Goal: Task Accomplishment & Management: Use online tool/utility

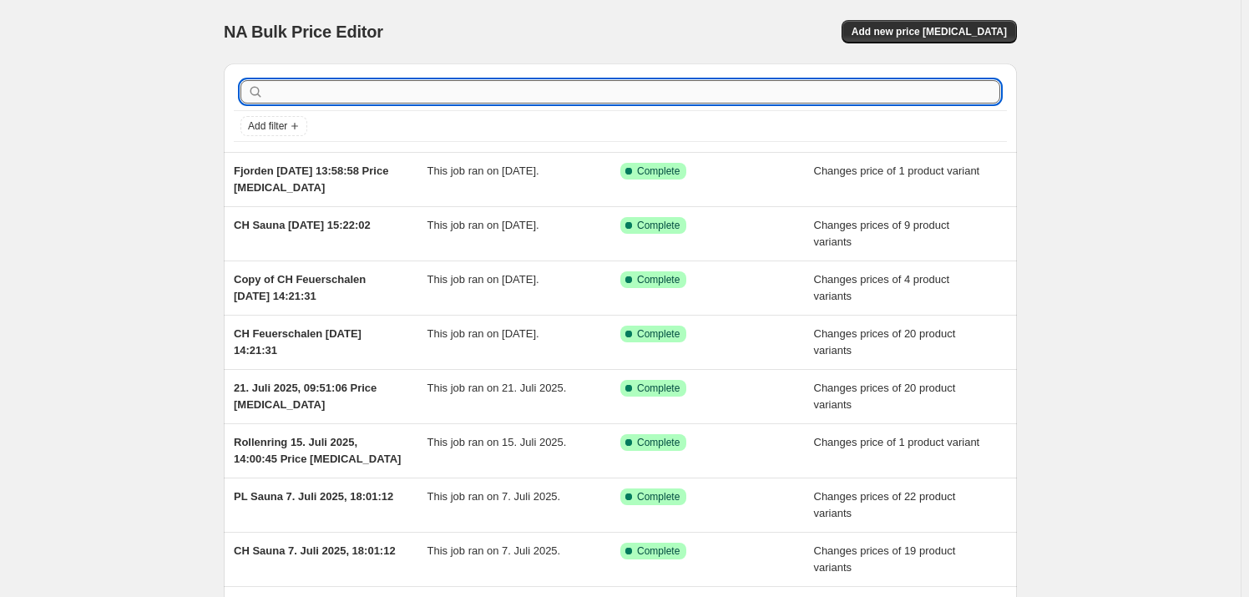
click at [442, 99] on input "text" at bounding box center [633, 91] width 733 height 23
type input "S"
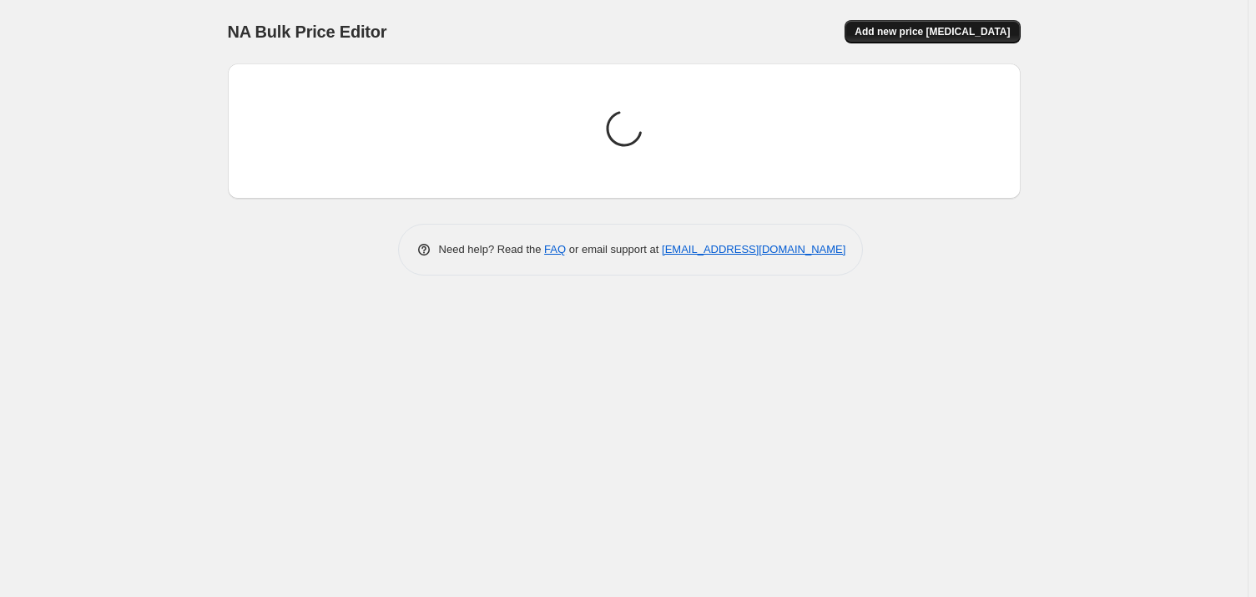
click at [931, 24] on button "Add new price [MEDICAL_DATA]" at bounding box center [932, 31] width 175 height 23
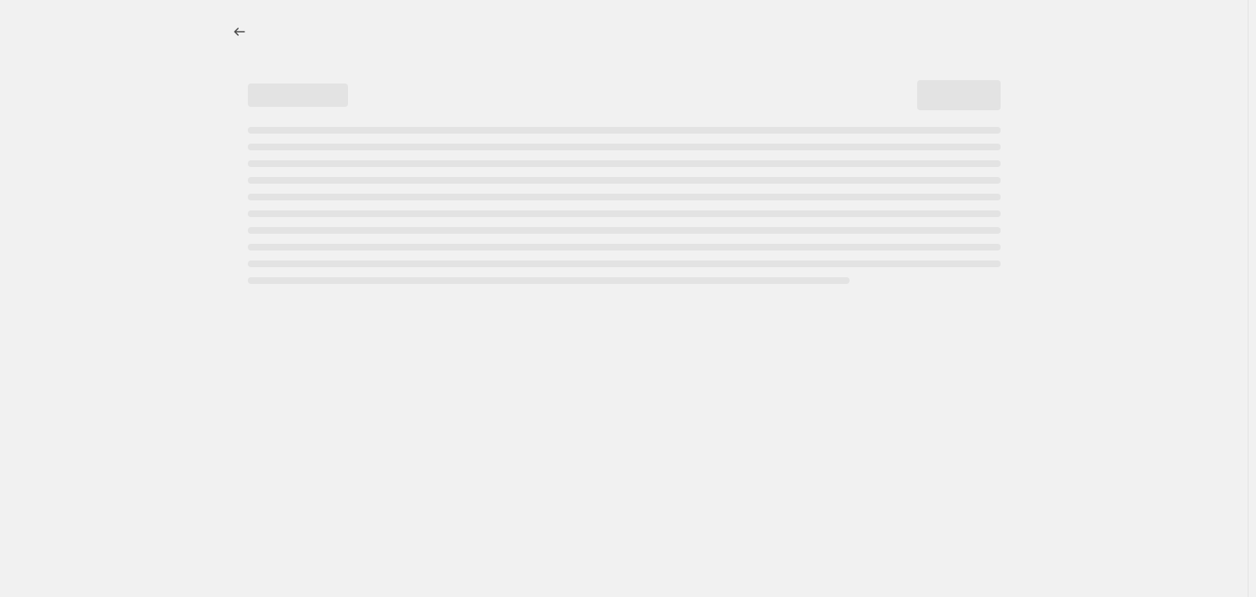
select select "percentage"
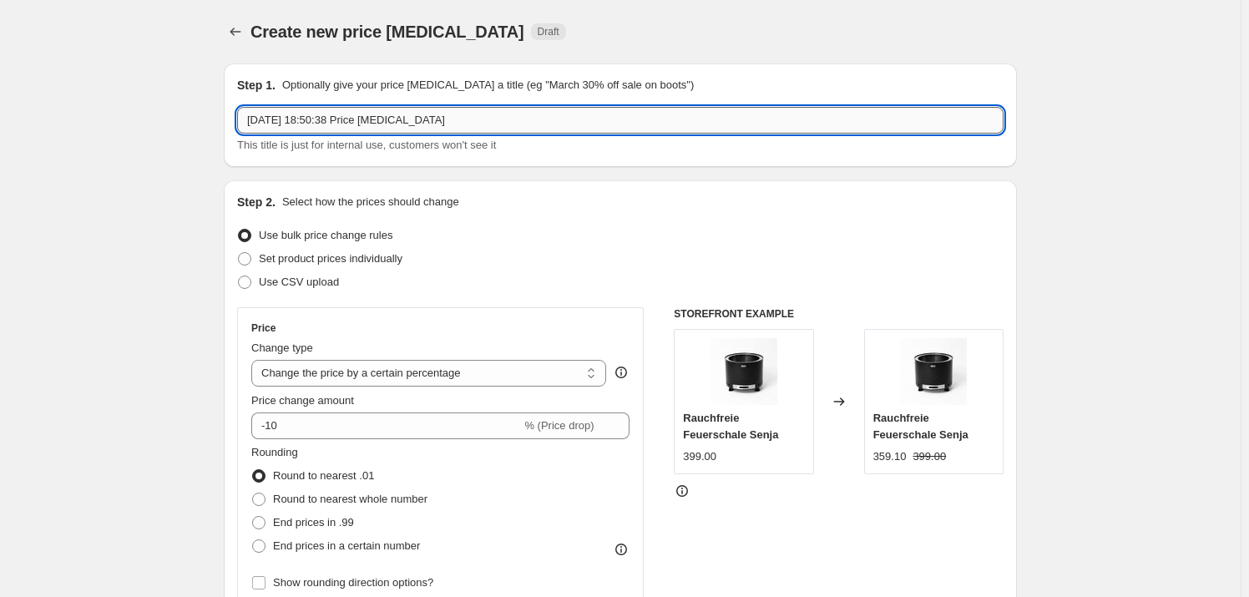
click at [253, 121] on input "[DATE] 18:50:38 Price [MEDICAL_DATA]" at bounding box center [620, 120] width 766 height 27
drag, startPoint x: 542, startPoint y: 131, endPoint x: 457, endPoint y: 141, distance: 84.9
click at [457, 141] on div "Sauna Set Zubehör [DATE] 18:50:38 Price [MEDICAL_DATA] This title is just for i…" at bounding box center [620, 130] width 766 height 47
type input "Sauna Set Zubehör [DATE] 18:50:38"
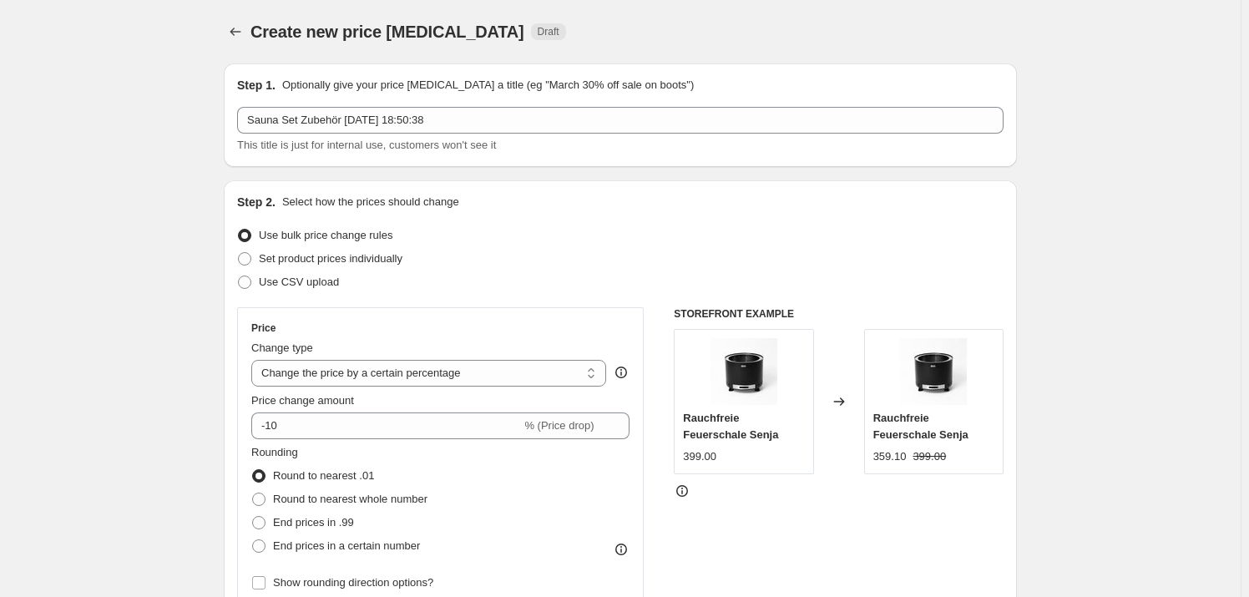
click at [512, 160] on div "Step 1. Optionally give your price [MEDICAL_DATA] a title (eg "March 30% off sa…" at bounding box center [620, 114] width 793 height 103
click at [376, 260] on span "Set product prices individually" at bounding box center [331, 258] width 144 height 13
click at [239, 253] on input "Set product prices individually" at bounding box center [238, 252] width 1 height 1
radio input "true"
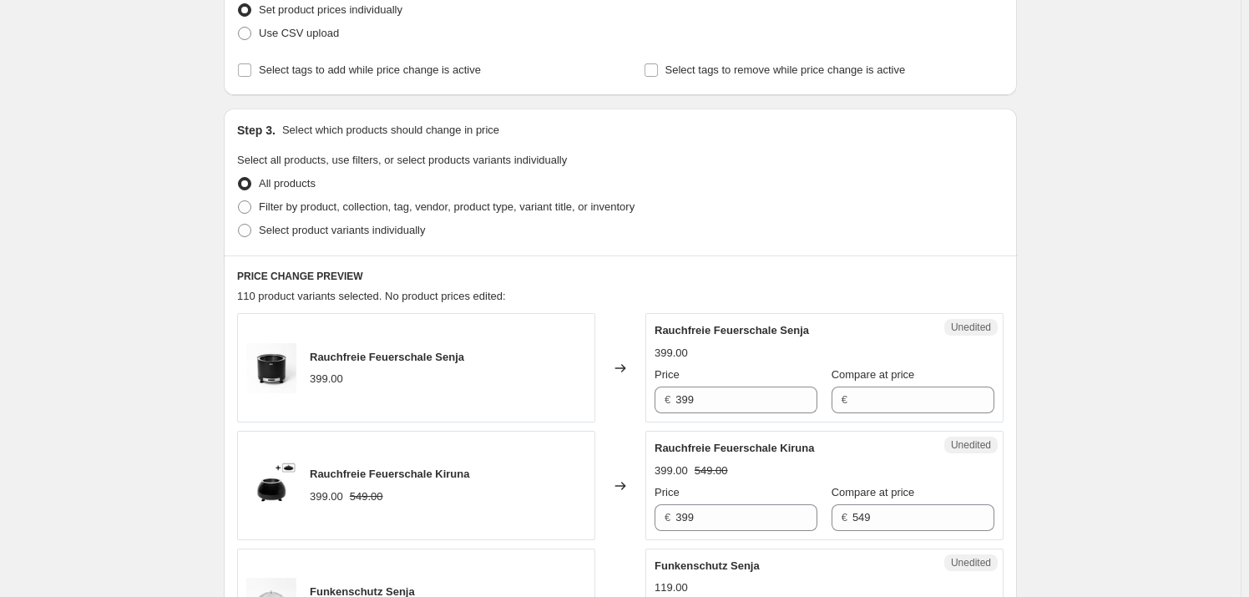
scroll to position [303, 0]
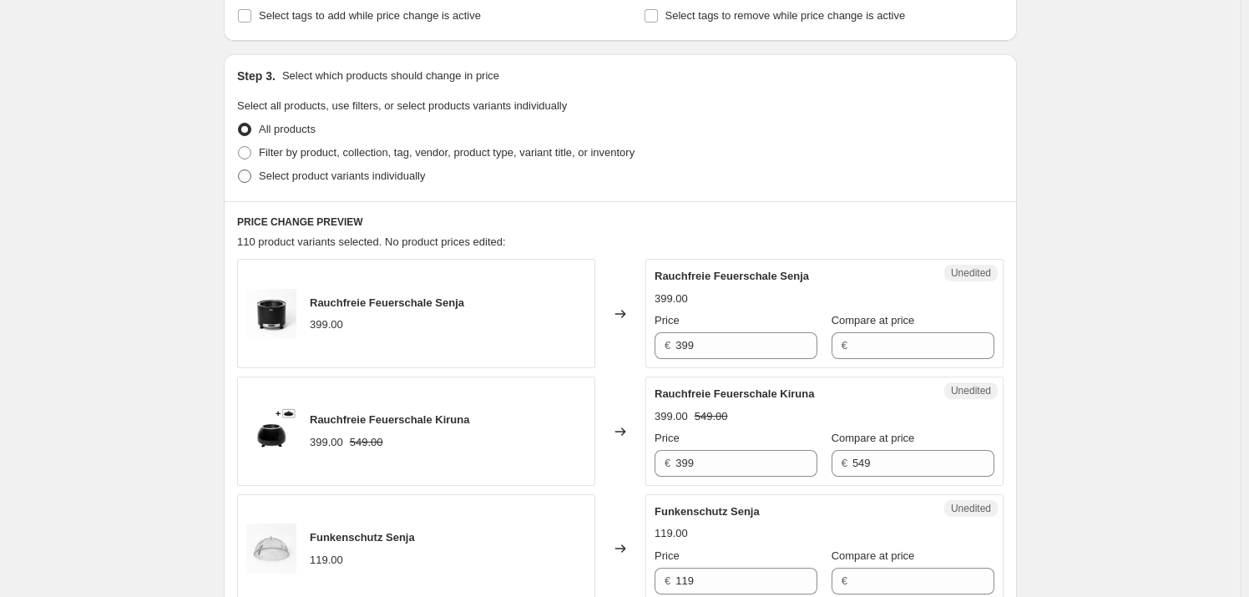
click at [328, 175] on span "Select product variants individually" at bounding box center [342, 175] width 166 height 13
click at [239, 170] on input "Select product variants individually" at bounding box center [238, 169] width 1 height 1
radio input "true"
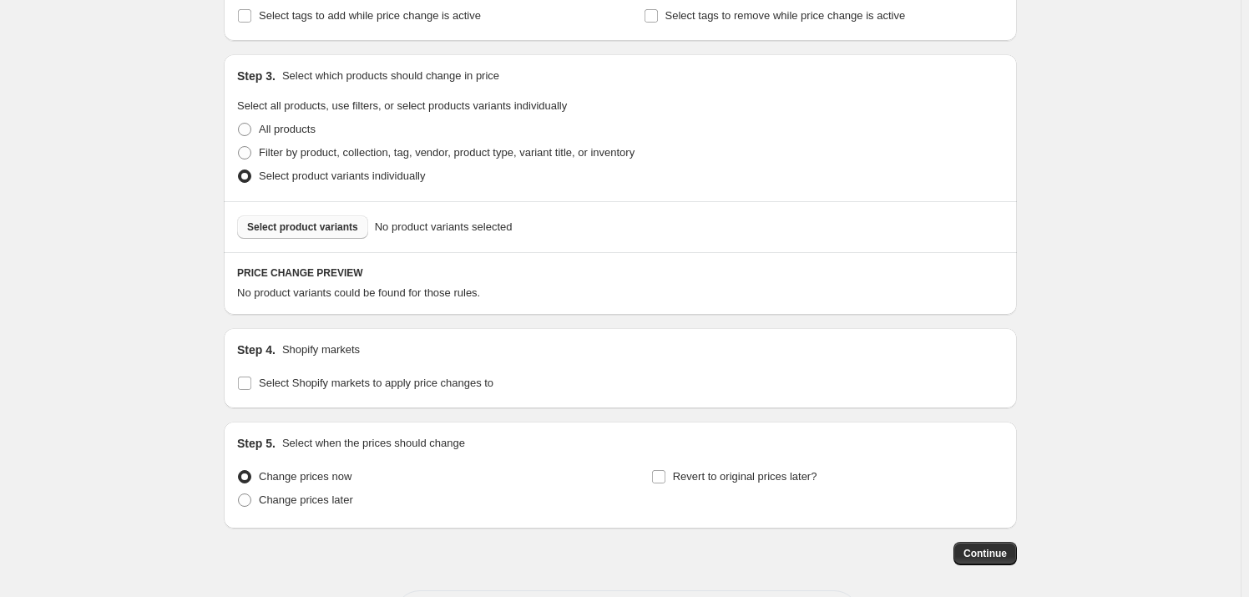
click at [333, 235] on button "Select product variants" at bounding box center [302, 226] width 131 height 23
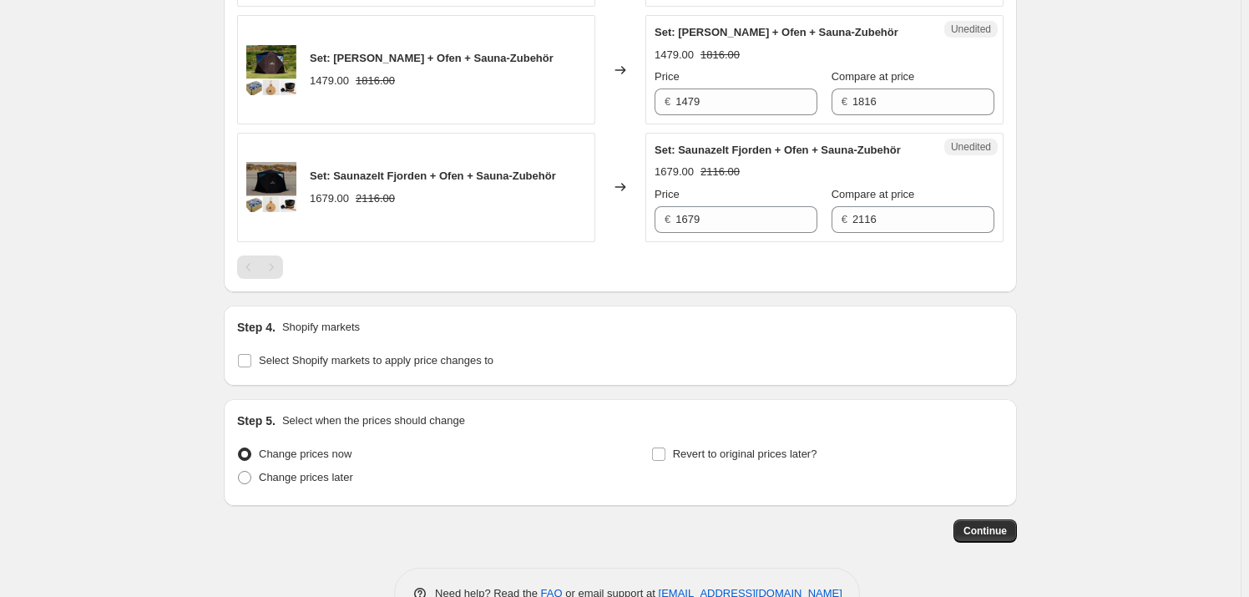
scroll to position [760, 0]
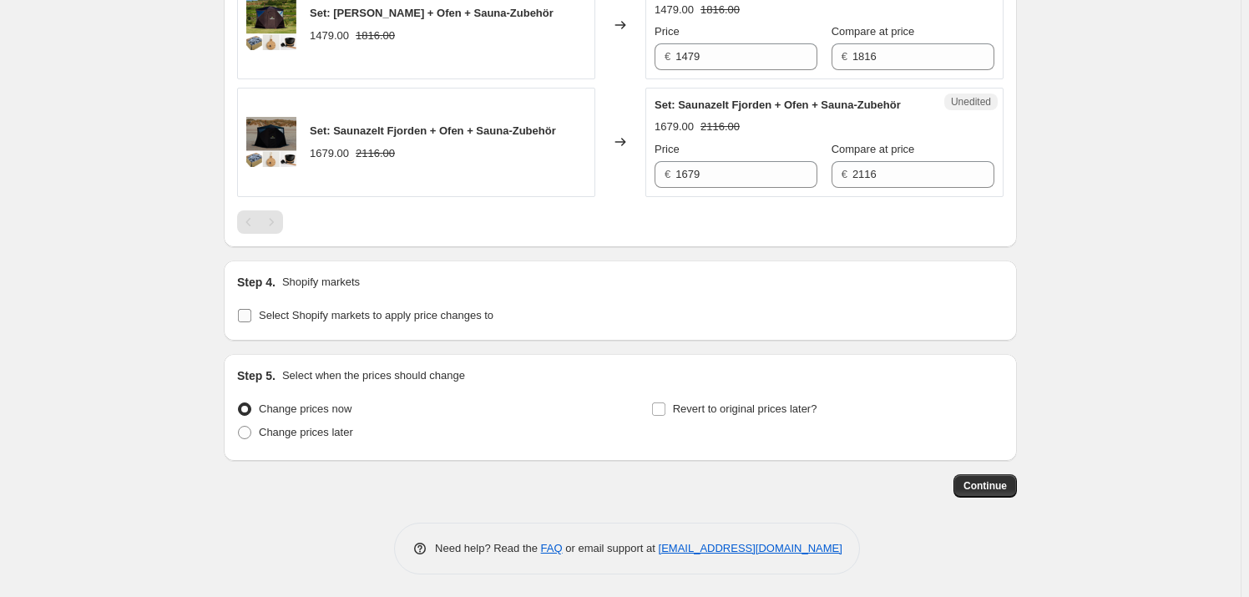
click at [280, 316] on span "Select Shopify markets to apply price changes to" at bounding box center [376, 315] width 235 height 13
click at [251, 316] on input "Select Shopify markets to apply price changes to" at bounding box center [244, 315] width 13 height 13
checkbox input "true"
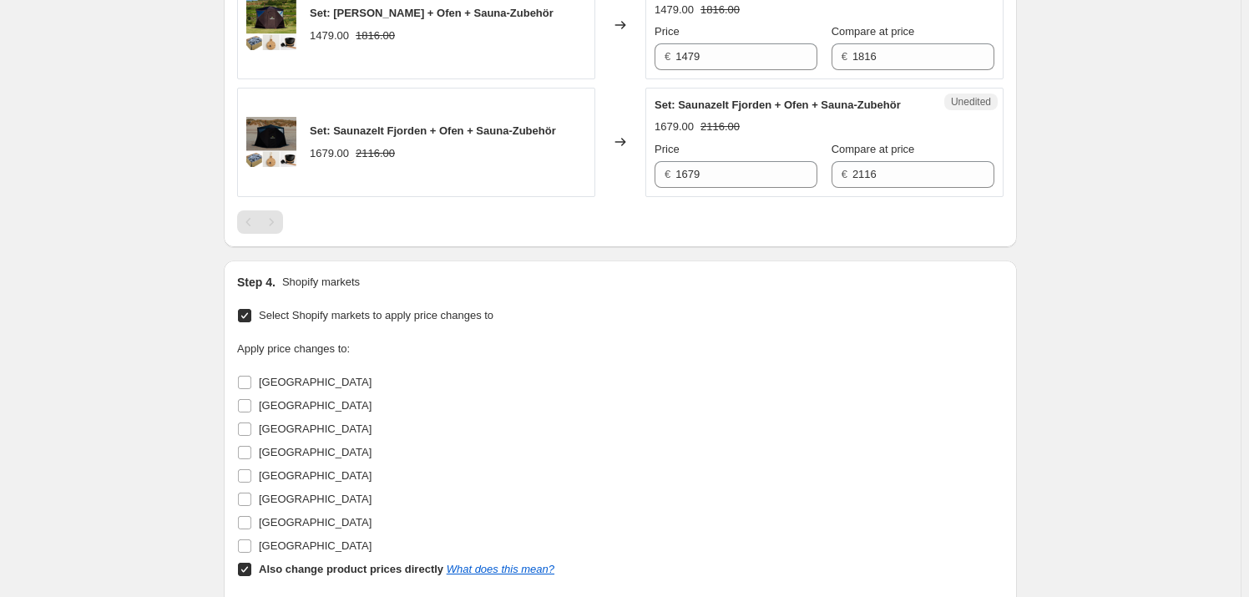
click at [259, 560] on label "Also change product prices directly What does this mean?" at bounding box center [395, 569] width 317 height 23
click at [251, 563] on input "Also change product prices directly What does this mean?" at bounding box center [244, 569] width 13 height 13
checkbox input "false"
click at [248, 383] on input "[GEOGRAPHIC_DATA]" at bounding box center [244, 382] width 13 height 13
checkbox input "true"
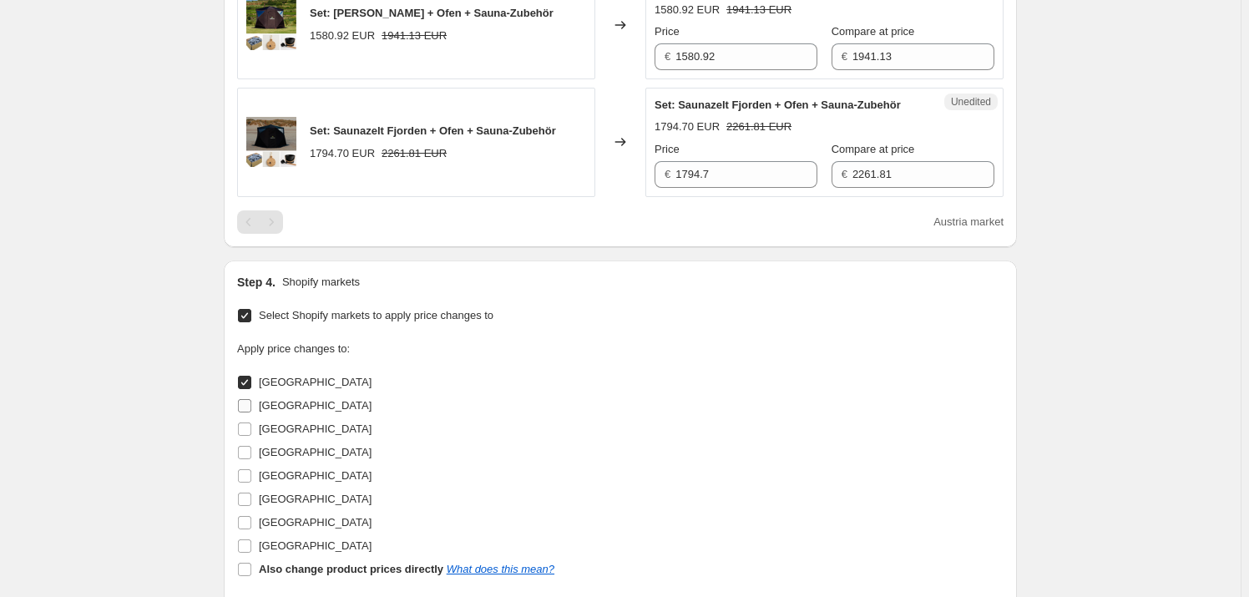
click at [270, 407] on span "[GEOGRAPHIC_DATA]" at bounding box center [315, 405] width 113 height 13
click at [251, 407] on input "[GEOGRAPHIC_DATA]" at bounding box center [244, 405] width 13 height 13
checkbox input "true"
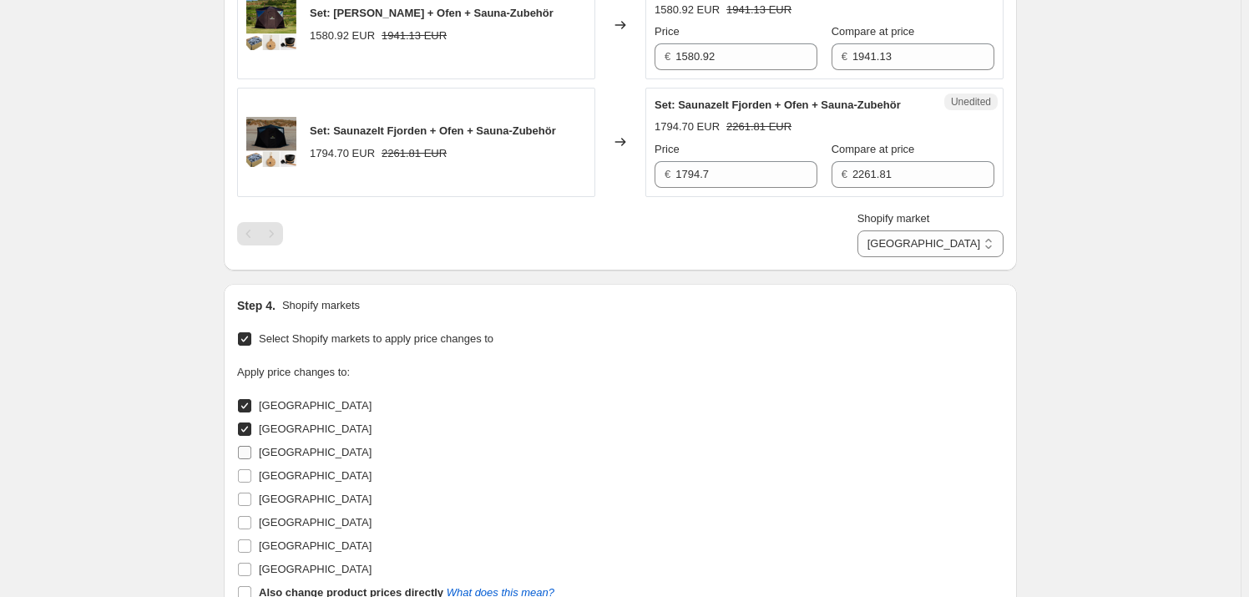
click at [278, 453] on span "[GEOGRAPHIC_DATA]" at bounding box center [315, 452] width 113 height 13
click at [251, 453] on input "[GEOGRAPHIC_DATA]" at bounding box center [244, 452] width 13 height 13
checkbox input "true"
click at [270, 499] on span "[GEOGRAPHIC_DATA]" at bounding box center [315, 498] width 113 height 13
click at [251, 499] on input "[GEOGRAPHIC_DATA]" at bounding box center [244, 498] width 13 height 13
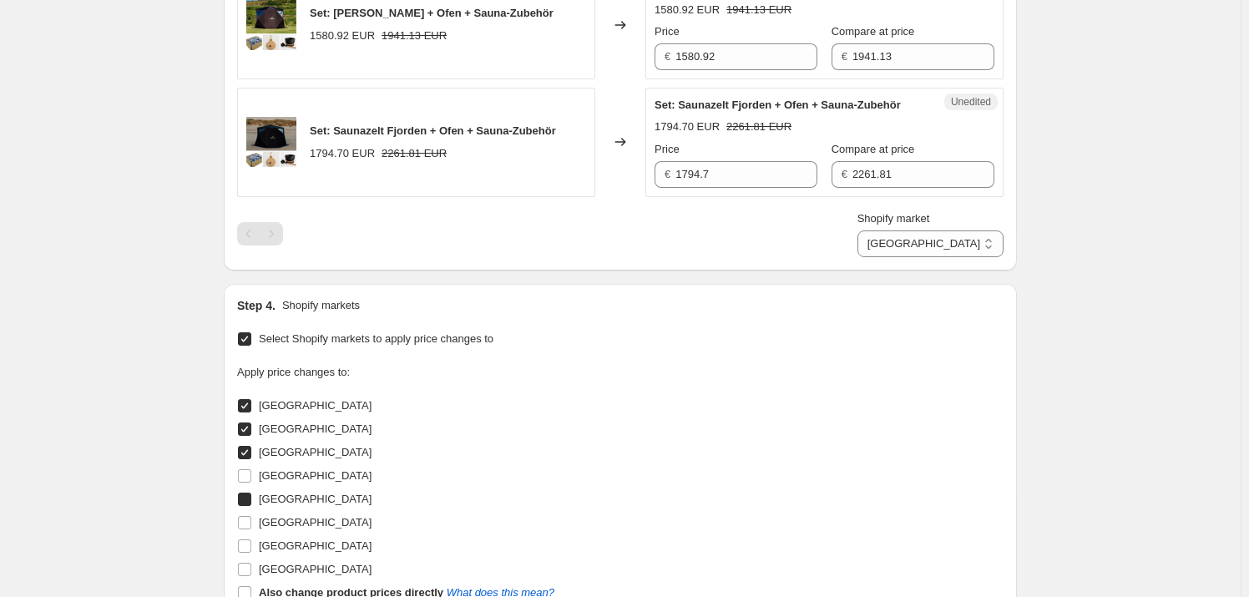
checkbox input "true"
click at [275, 504] on span "[GEOGRAPHIC_DATA]" at bounding box center [315, 499] width 113 height 17
click at [279, 524] on span "[GEOGRAPHIC_DATA]" at bounding box center [315, 522] width 113 height 13
click at [251, 524] on input "[GEOGRAPHIC_DATA]" at bounding box center [244, 522] width 13 height 13
checkbox input "true"
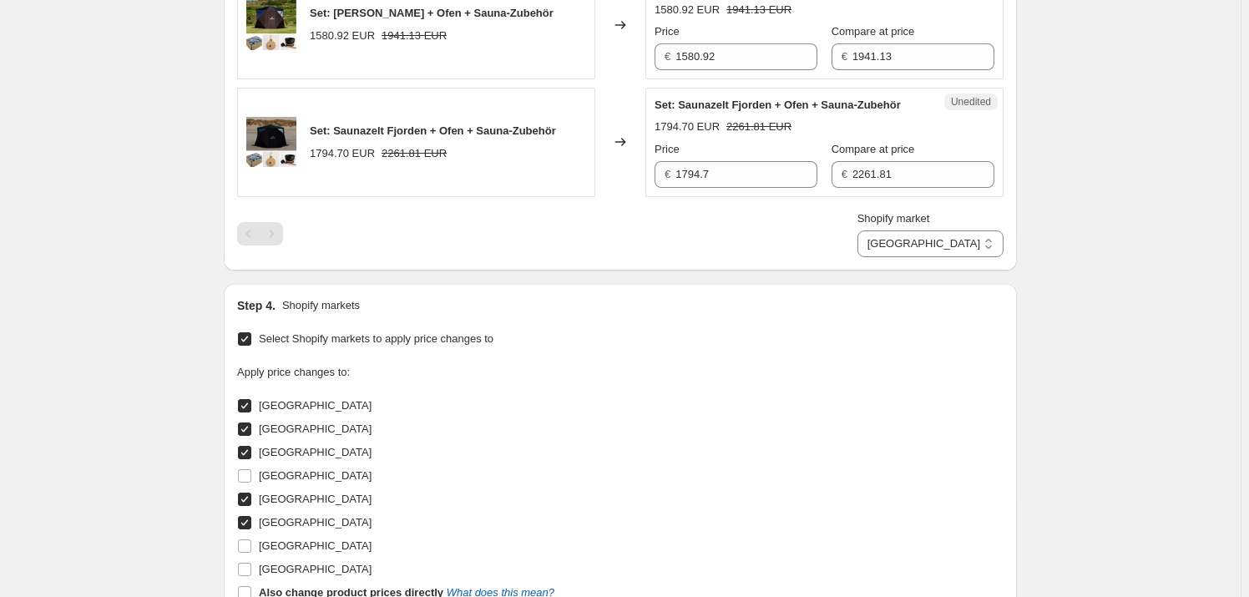
drag, startPoint x: 267, startPoint y: 492, endPoint x: 272, endPoint y: 520, distance: 28.0
click at [267, 493] on span "[GEOGRAPHIC_DATA]" at bounding box center [315, 498] width 113 height 13
click at [251, 493] on input "[GEOGRAPHIC_DATA]" at bounding box center [244, 498] width 13 height 13
checkbox input "false"
click at [279, 544] on span "[GEOGRAPHIC_DATA]" at bounding box center [315, 545] width 113 height 13
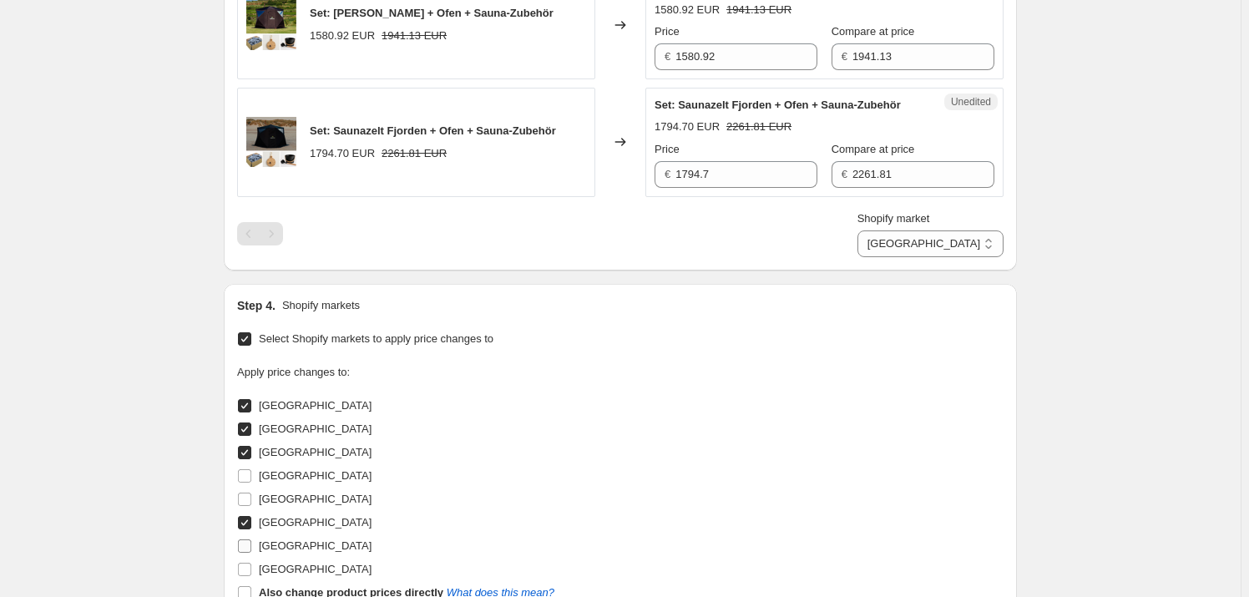
click at [251, 544] on input "[GEOGRAPHIC_DATA]" at bounding box center [244, 545] width 13 height 13
click at [272, 542] on span "[GEOGRAPHIC_DATA]" at bounding box center [315, 545] width 113 height 13
click at [251, 542] on input "[GEOGRAPHIC_DATA]" at bounding box center [244, 545] width 13 height 13
checkbox input "false"
click at [275, 564] on span "[GEOGRAPHIC_DATA]" at bounding box center [315, 569] width 113 height 13
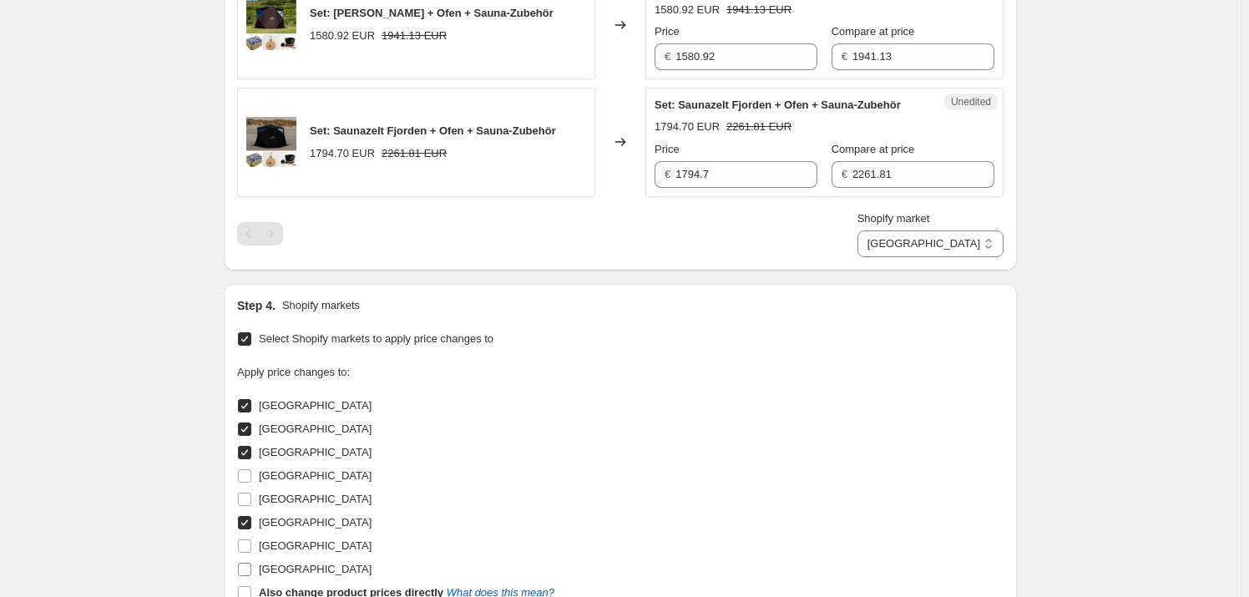
click at [251, 564] on input "[GEOGRAPHIC_DATA]" at bounding box center [244, 569] width 13 height 13
checkbox input "true"
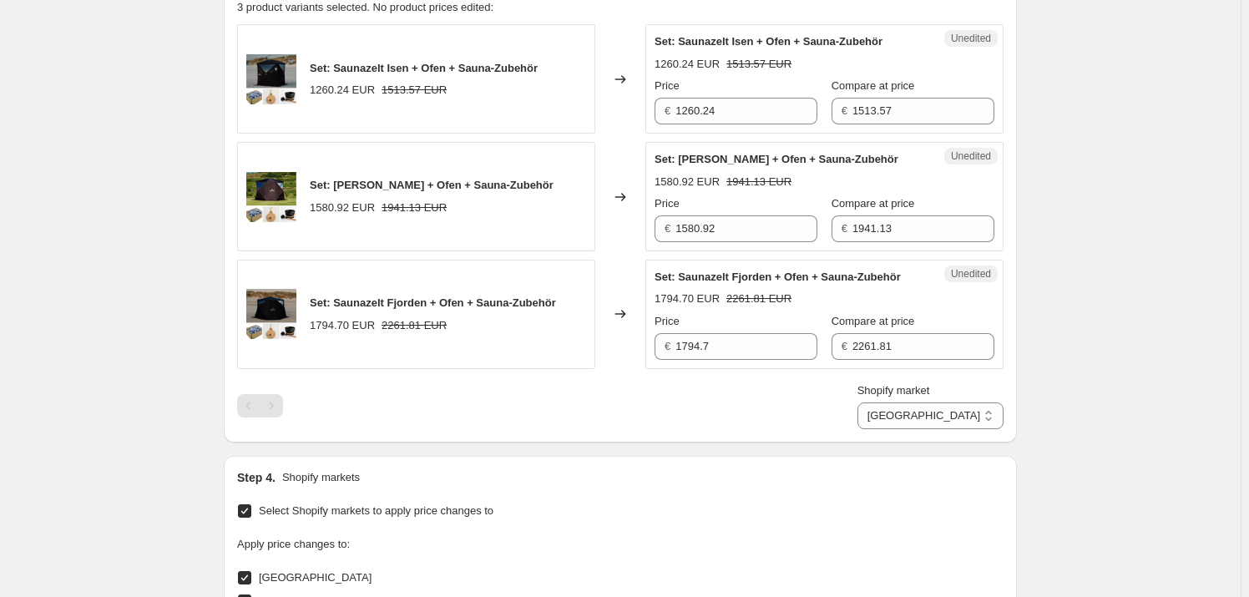
scroll to position [537, 0]
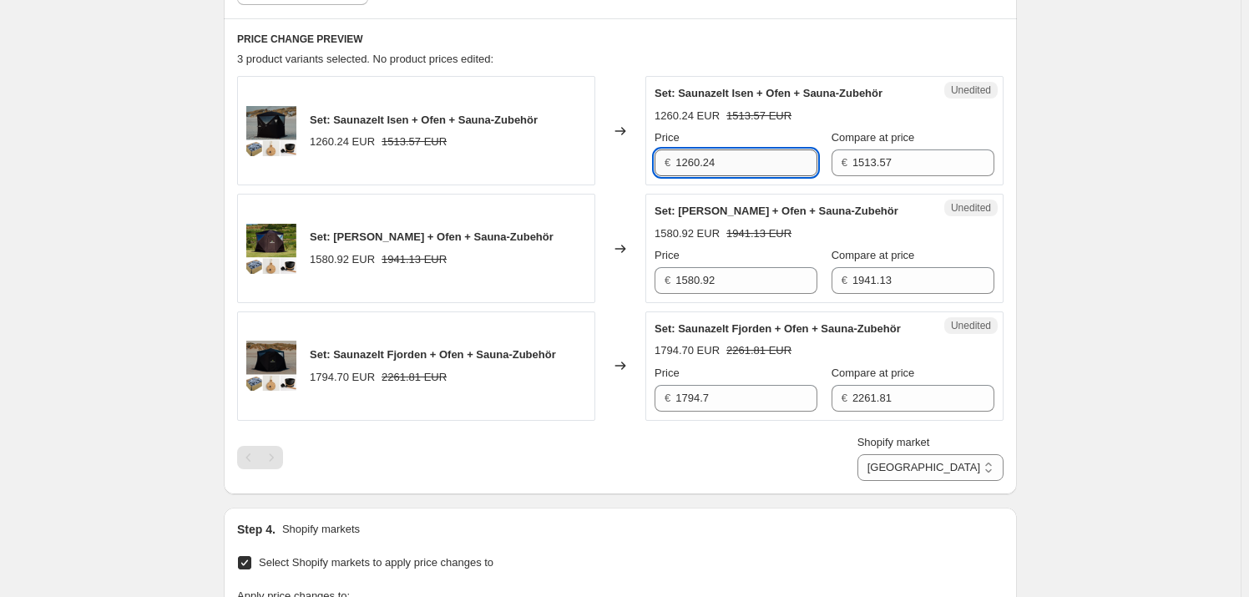
click at [734, 157] on input "1260.24" at bounding box center [746, 162] width 142 height 27
paste input ".179,00"
type input "1260.24"
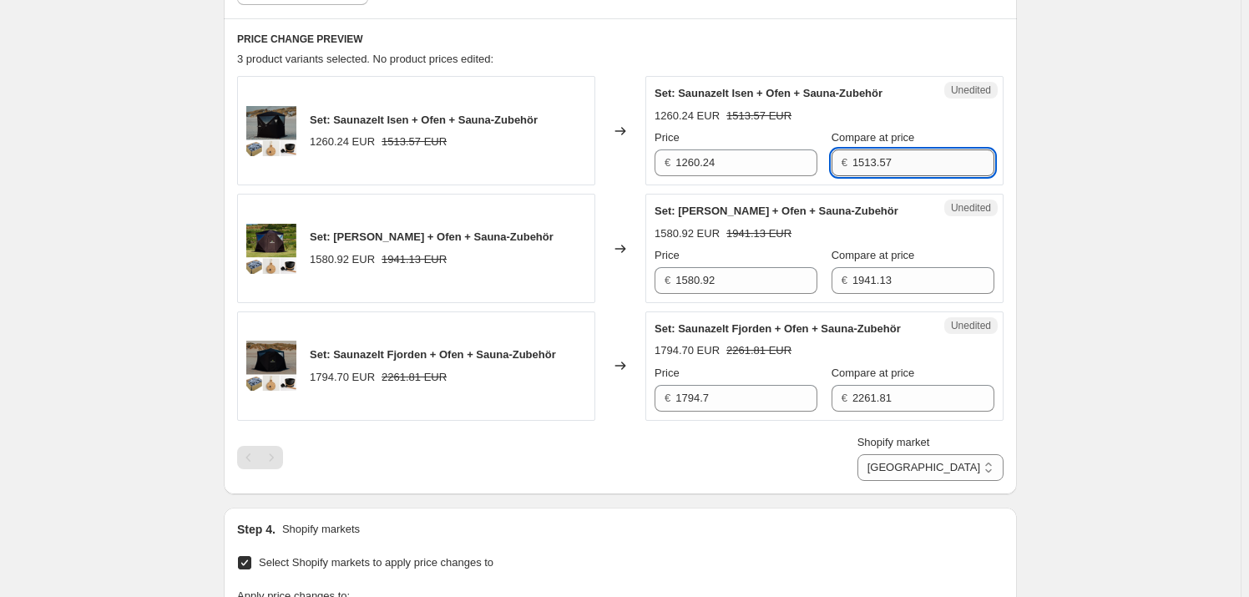
click at [887, 162] on input "1513.57" at bounding box center [923, 162] width 142 height 27
paste input ".416,00"
type input "1513.57"
click at [901, 240] on div "1580.92 EUR 1941.13 EUR" at bounding box center [824, 233] width 340 height 17
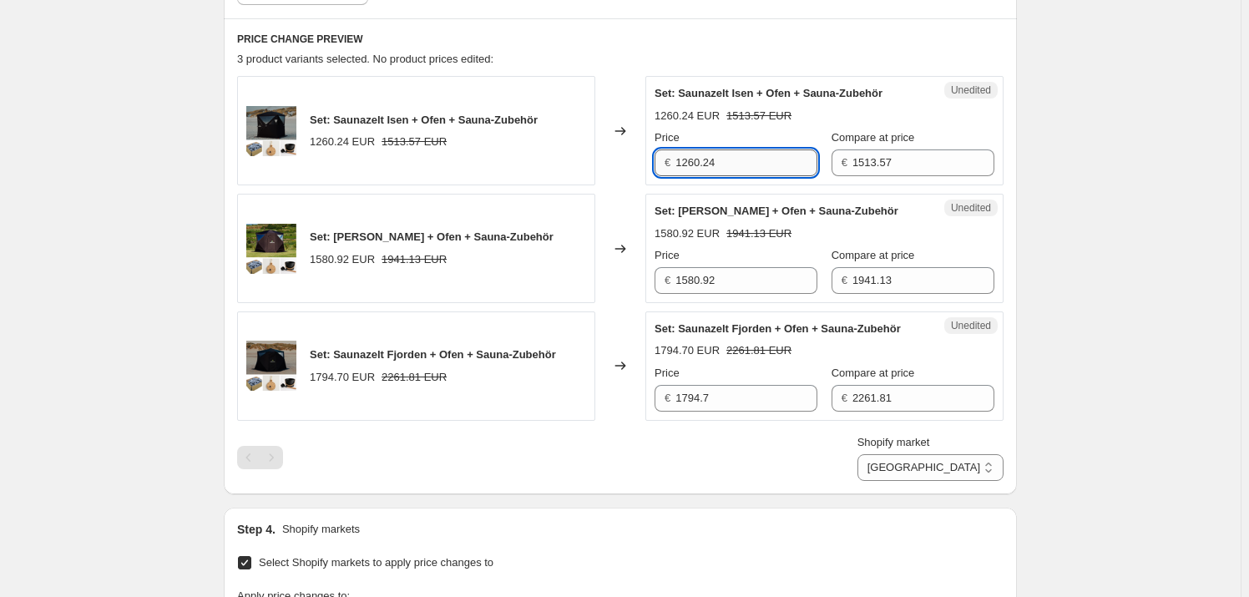
click at [742, 165] on input "1260.24" at bounding box center [746, 162] width 142 height 27
click at [717, 163] on input "1260.24" at bounding box center [746, 162] width 142 height 27
paste input ".179,00"
click at [739, 132] on div "Price" at bounding box center [735, 137] width 163 height 17
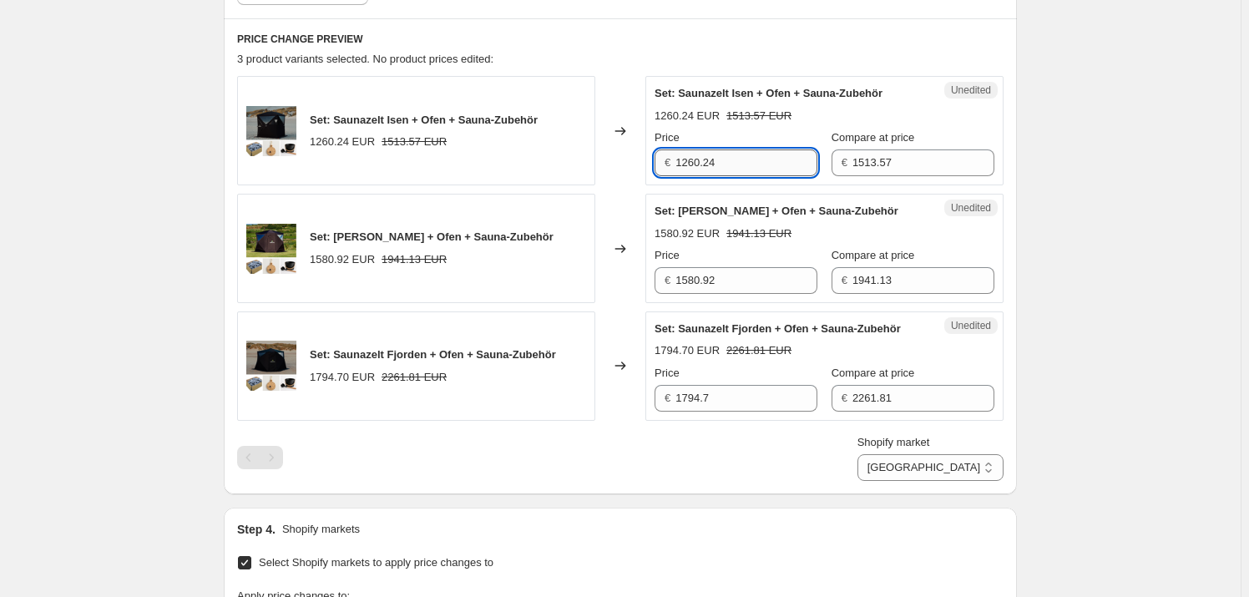
click at [701, 174] on input "1260.24" at bounding box center [746, 162] width 142 height 27
type input "1179"
click at [733, 194] on div "Unedited Set: [PERSON_NAME] + Ofen + Sauna-Zubehör 1580.92 EUR 1941.13 EUR Pric…" at bounding box center [824, 248] width 358 height 109
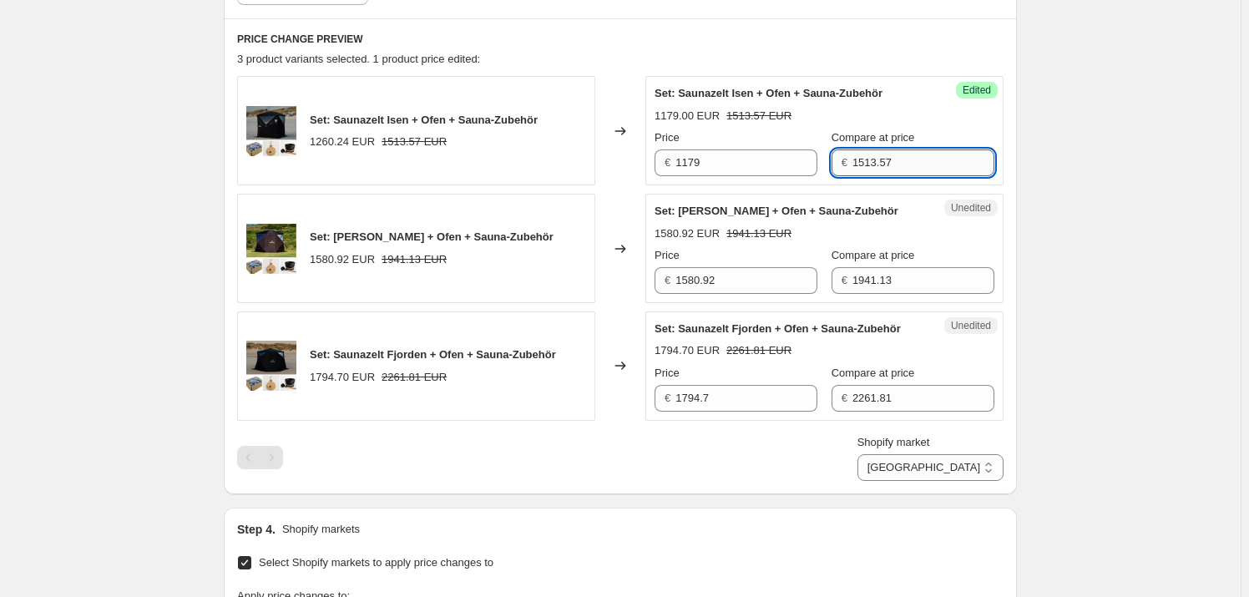
click at [887, 157] on input "1513.57" at bounding box center [923, 162] width 142 height 27
type input "1416"
click at [920, 124] on div "Set: [PERSON_NAME] + Ofen + Sauna-Zubehör 1179.00 EUR 1416.00 EUR Price € 1179 …" at bounding box center [824, 130] width 340 height 91
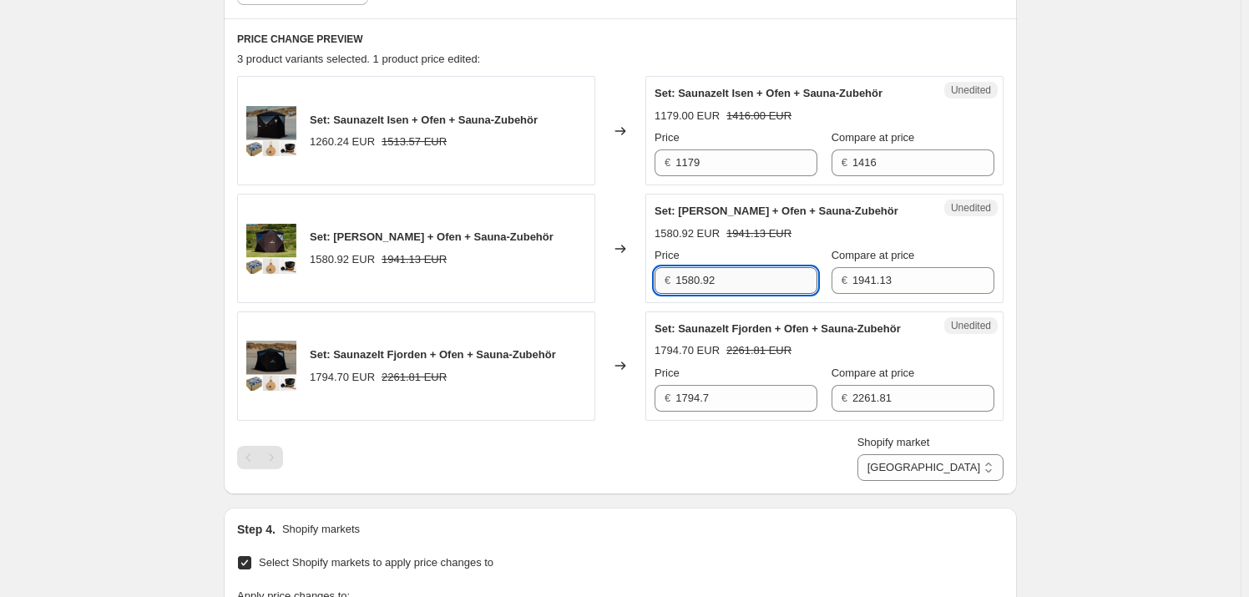
click at [772, 285] on input "1580.92" at bounding box center [746, 280] width 142 height 27
click at [748, 286] on input "1580.92" at bounding box center [746, 280] width 142 height 27
click at [749, 284] on input "1580.92" at bounding box center [746, 280] width 142 height 27
type input "1479"
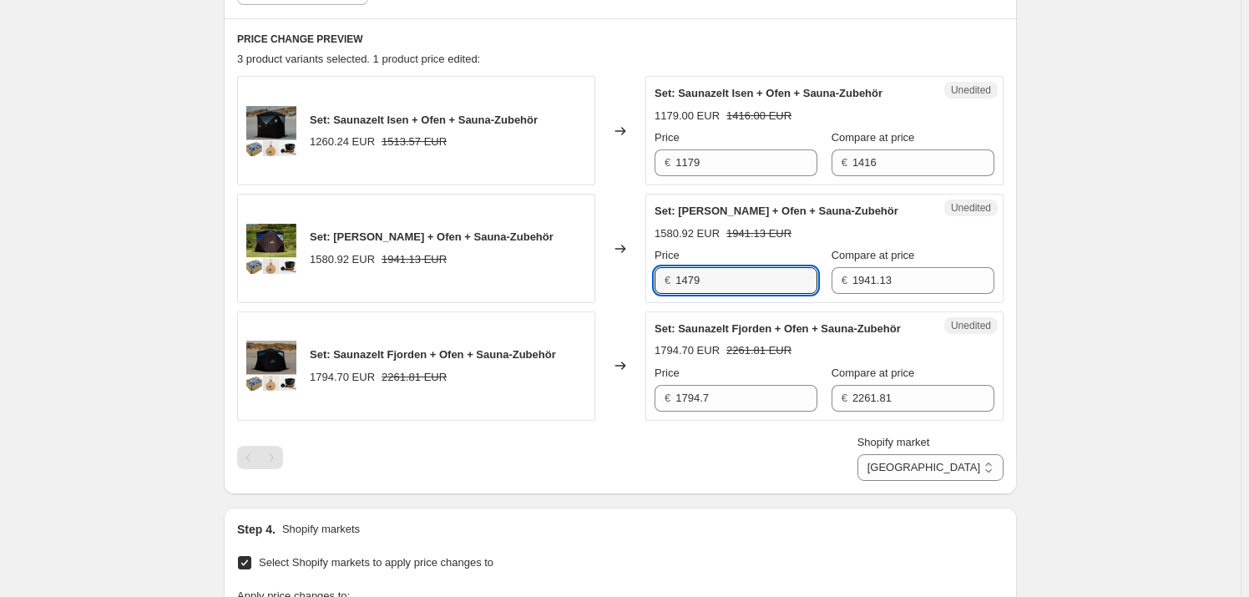
click at [805, 250] on div "Price" at bounding box center [735, 255] width 163 height 17
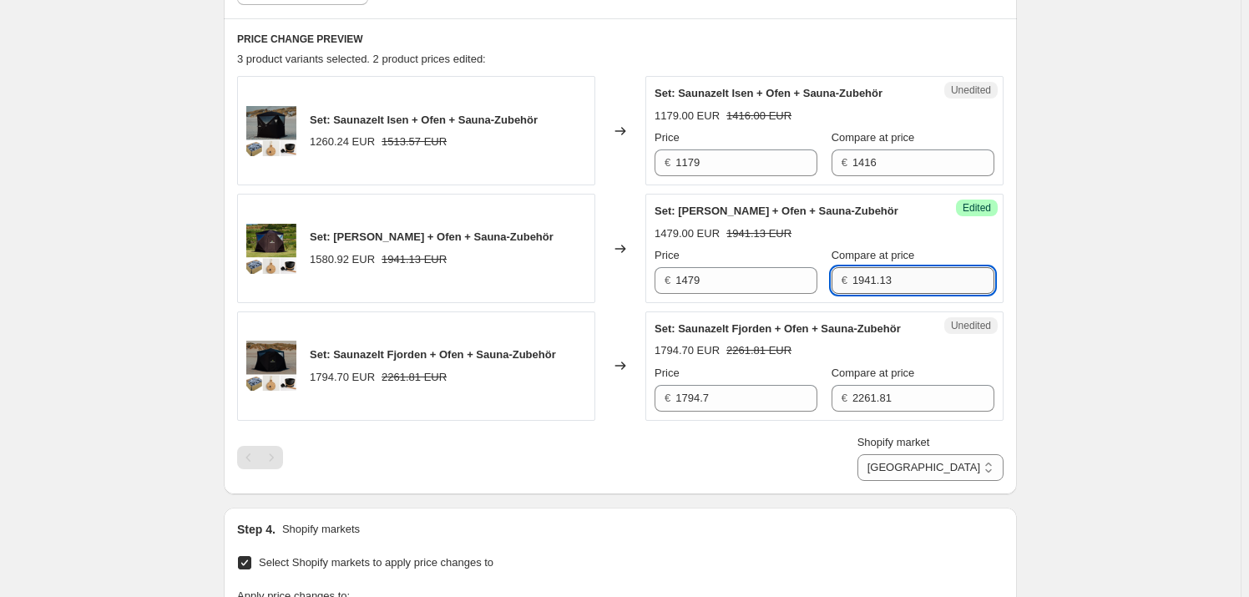
click at [882, 280] on input "1941.13" at bounding box center [923, 280] width 142 height 27
type input "1816"
click at [933, 247] on div "Compare at price" at bounding box center [912, 255] width 163 height 17
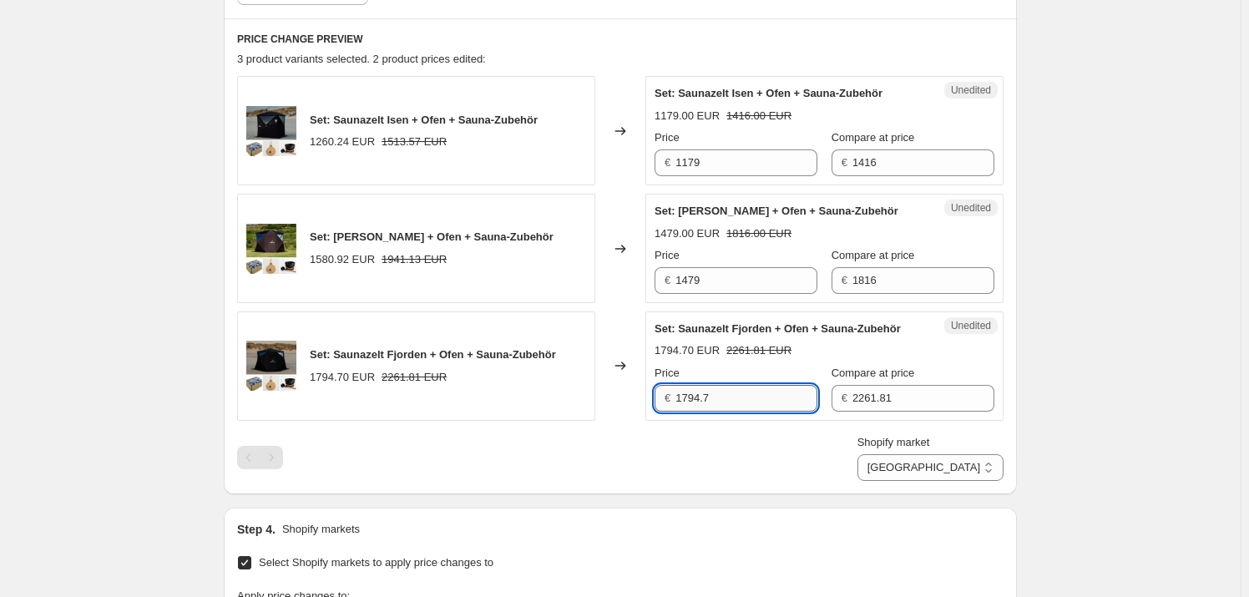
click at [742, 400] on input "1794.7" at bounding box center [746, 398] width 142 height 27
click at [744, 394] on input "1794.7" at bounding box center [746, 398] width 142 height 27
click at [744, 393] on input "1794.7" at bounding box center [746, 398] width 142 height 27
click at [743, 394] on input "1794.7" at bounding box center [746, 398] width 142 height 27
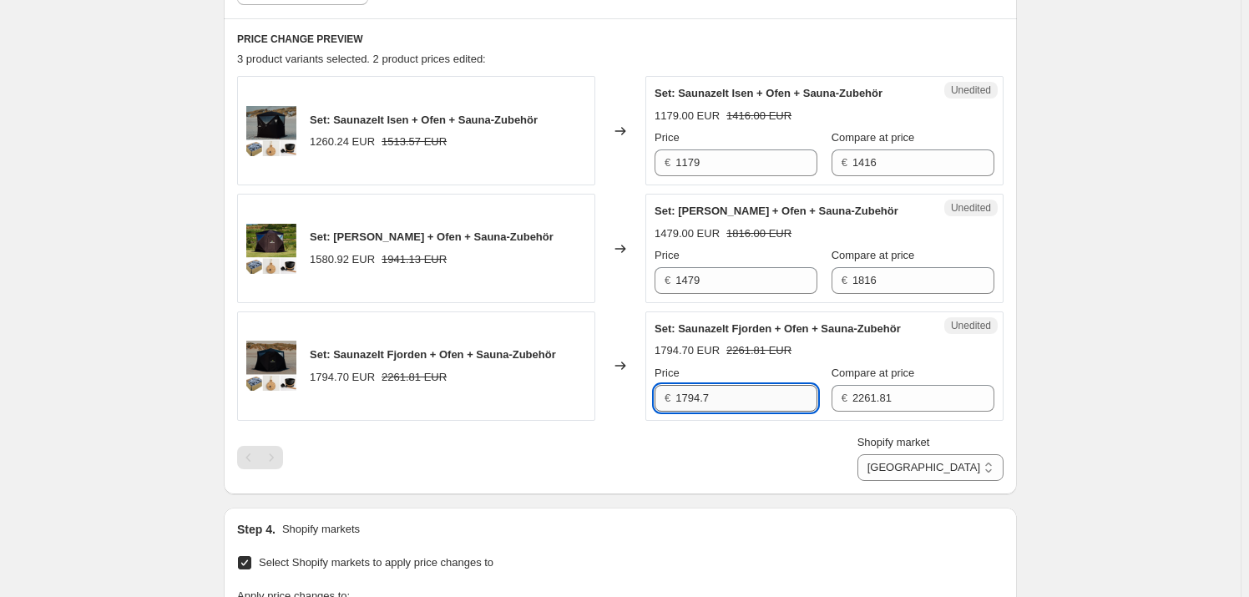
click at [743, 394] on input "1794.7" at bounding box center [746, 398] width 142 height 27
type input "1679"
click at [787, 368] on div "Price" at bounding box center [735, 373] width 163 height 17
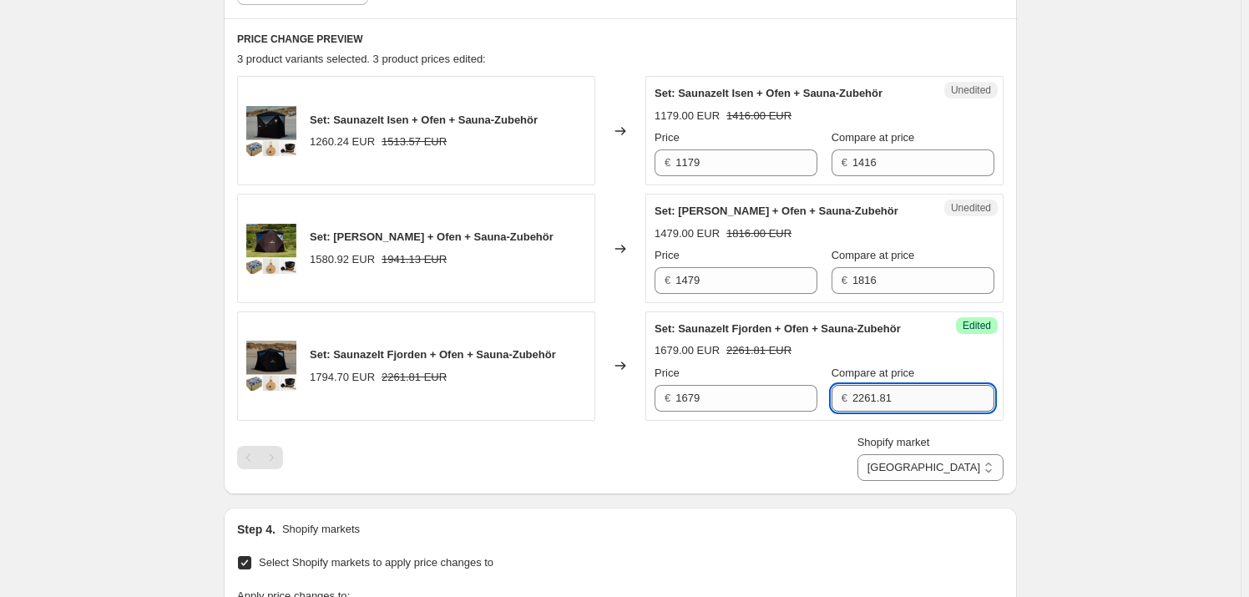
click at [868, 408] on input "2261.81" at bounding box center [923, 398] width 142 height 27
type input "2116"
click at [868, 339] on div "Set: Saunazelt Fjorden + Ofen + Sauna-Zubehör 1679.00 EUR 2261.81 EUR Price € 1…" at bounding box center [824, 365] width 340 height 91
click at [966, 458] on select "[GEOGRAPHIC_DATA] [GEOGRAPHIC_DATA] [GEOGRAPHIC_DATA] [GEOGRAPHIC_DATA] [GEOGRA…" at bounding box center [930, 467] width 146 height 27
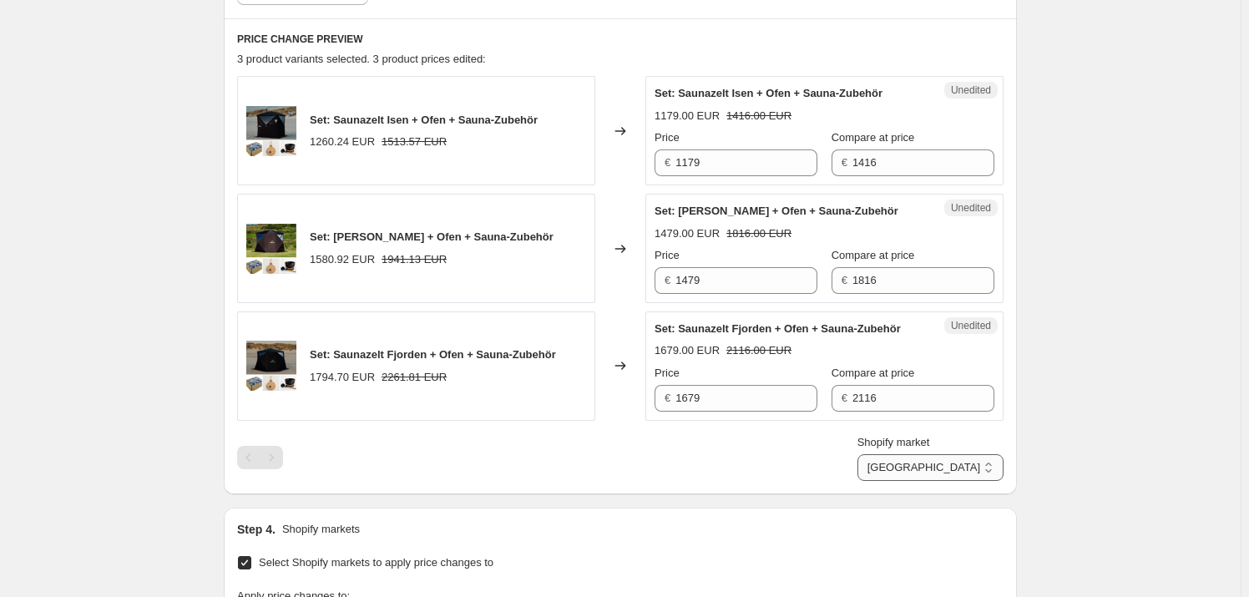
select select "97815200079"
click at [934, 481] on select "[GEOGRAPHIC_DATA] [GEOGRAPHIC_DATA] [GEOGRAPHIC_DATA] [GEOGRAPHIC_DATA] [GEOGRA…" at bounding box center [930, 467] width 146 height 27
click at [759, 164] on input "1198.82" at bounding box center [746, 162] width 142 height 27
type input "1179"
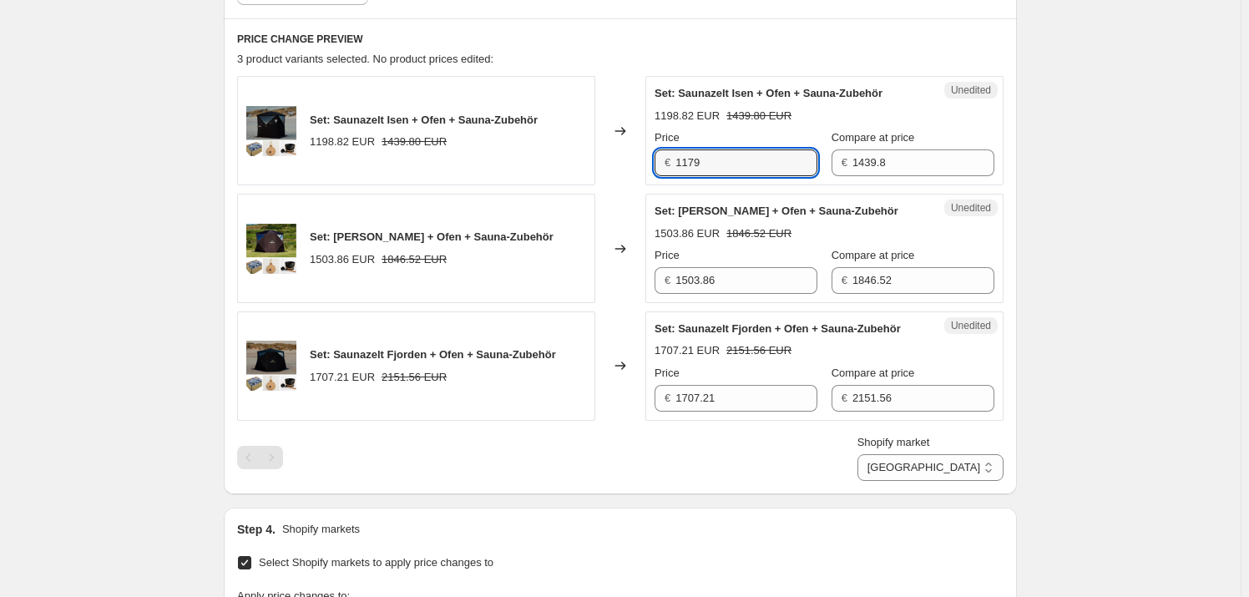
click at [781, 129] on div "Price" at bounding box center [735, 137] width 163 height 17
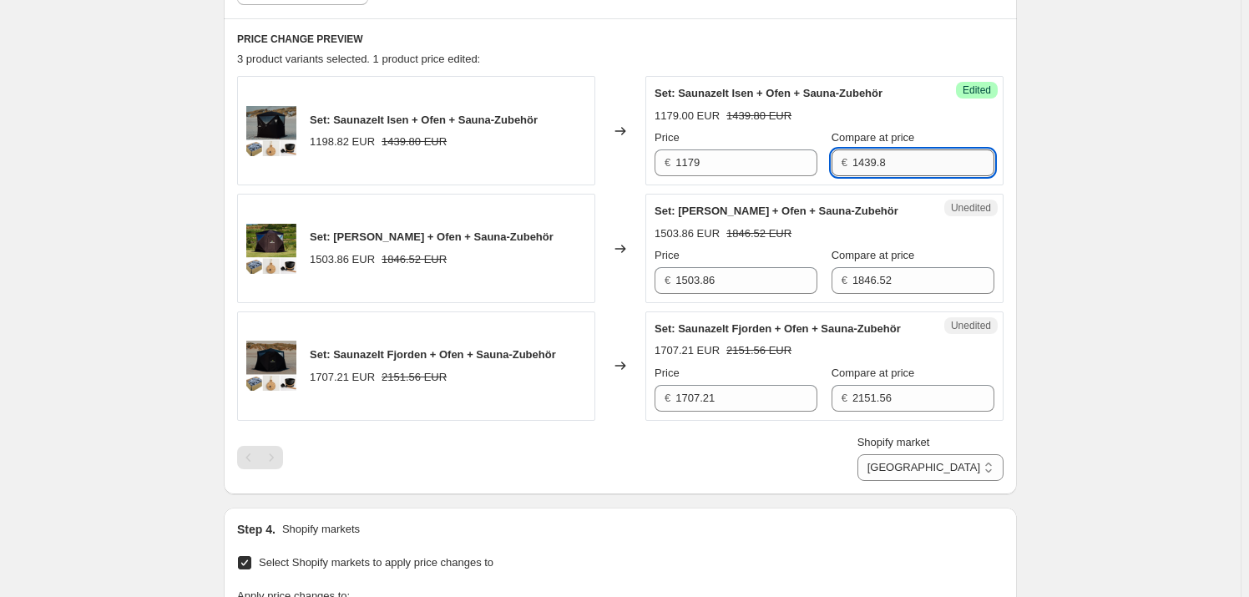
click at [865, 165] on input "1439.8" at bounding box center [923, 162] width 142 height 27
type input "1416"
click at [896, 113] on div "1179.00 EUR 1439.80 EUR" at bounding box center [824, 116] width 340 height 17
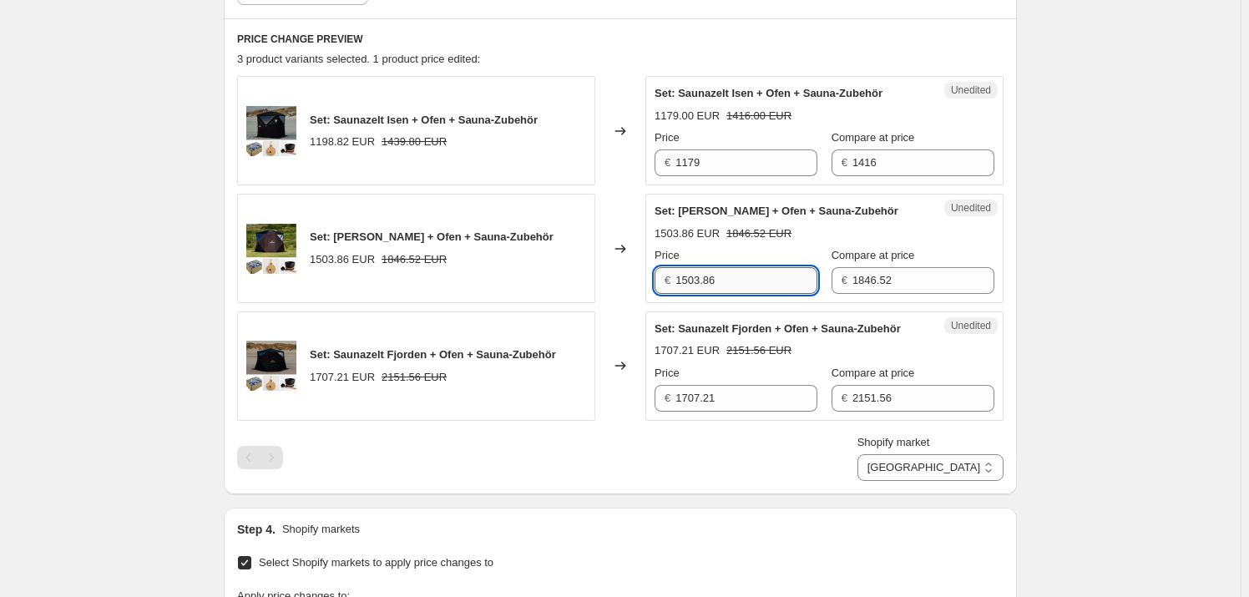
click at [755, 279] on input "1503.86" at bounding box center [746, 280] width 142 height 27
type input "1479"
click at [760, 248] on div "Price" at bounding box center [735, 255] width 163 height 17
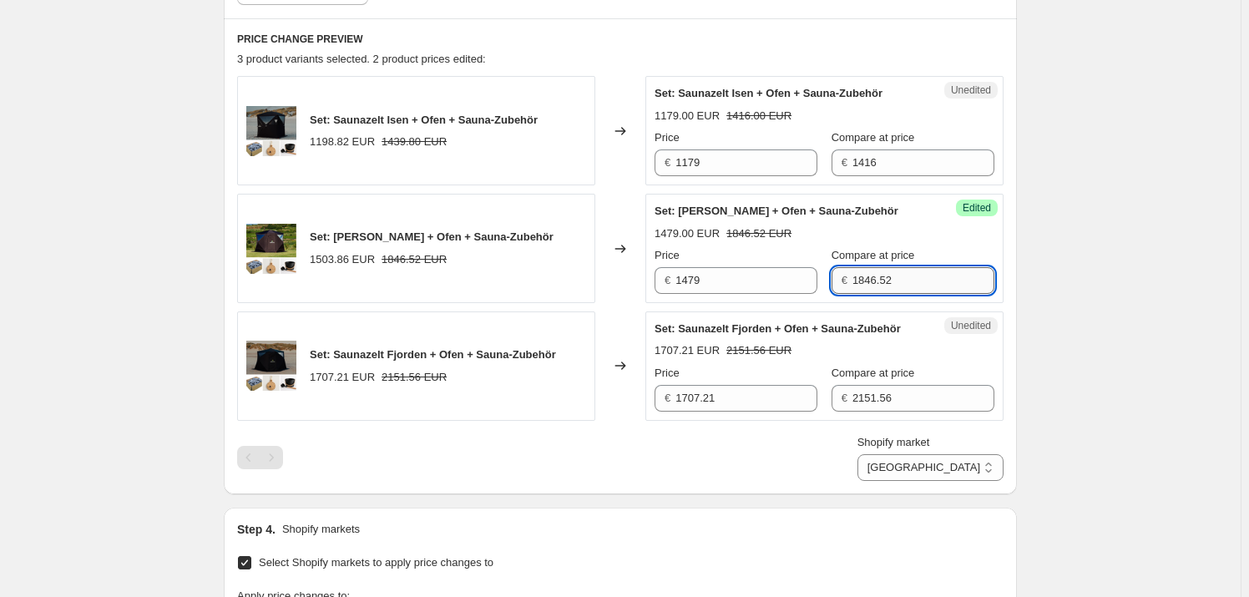
click at [908, 269] on input "1846.52" at bounding box center [923, 280] width 142 height 27
click at [908, 270] on input "1846.52" at bounding box center [923, 280] width 142 height 27
type input "1816"
click at [919, 245] on div "Set: [PERSON_NAME] + Ofen + Sauna-Zubehör 1479.00 EUR 1846.52 EUR Price € 1479 …" at bounding box center [824, 248] width 340 height 91
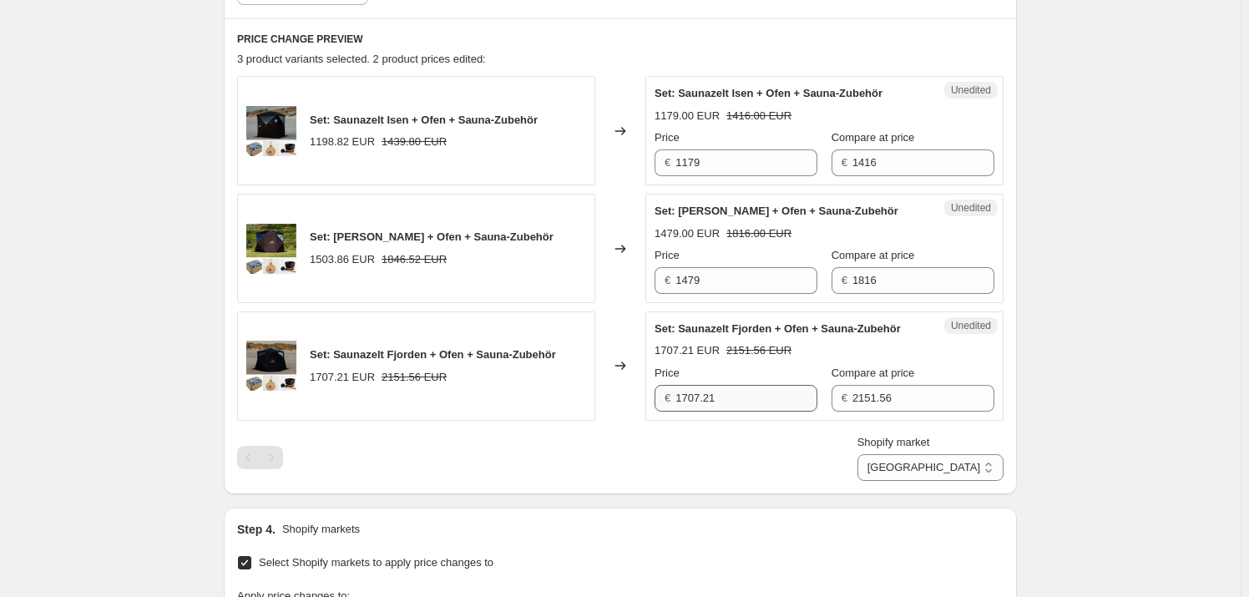
drag, startPoint x: 733, startPoint y: 377, endPoint x: 729, endPoint y: 396, distance: 18.7
click at [733, 379] on div "Price" at bounding box center [735, 373] width 163 height 17
click at [729, 396] on input "1707.21" at bounding box center [746, 398] width 142 height 27
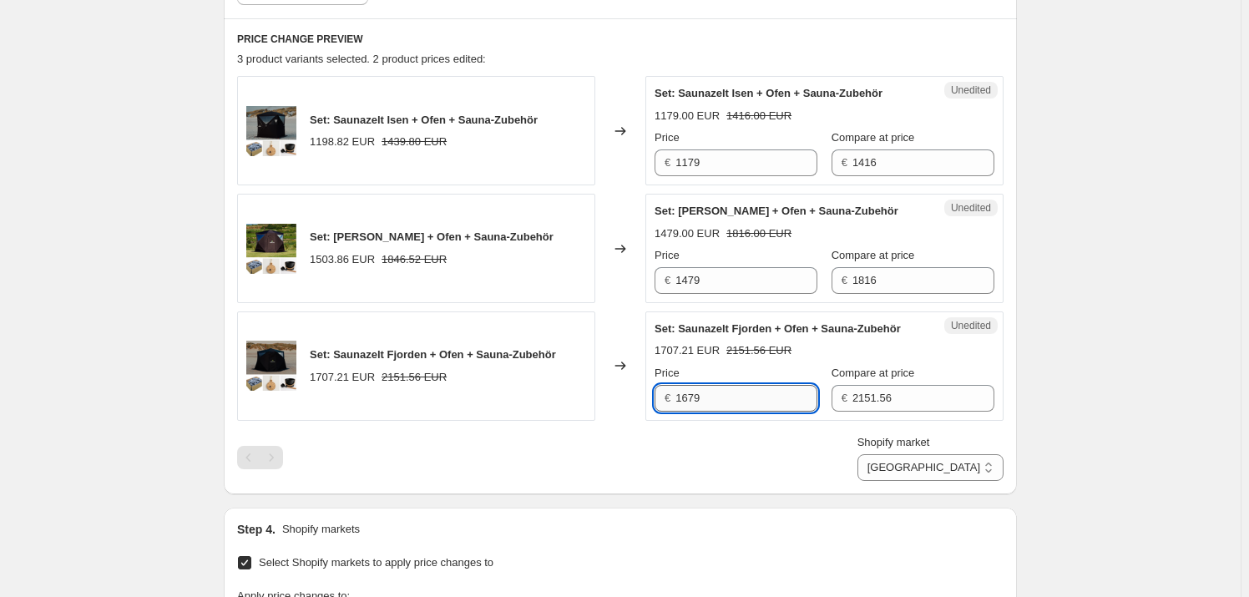
click at [722, 386] on input "1679" at bounding box center [746, 398] width 142 height 27
type input "1679"
click at [956, 372] on div "Compare at price" at bounding box center [912, 373] width 163 height 17
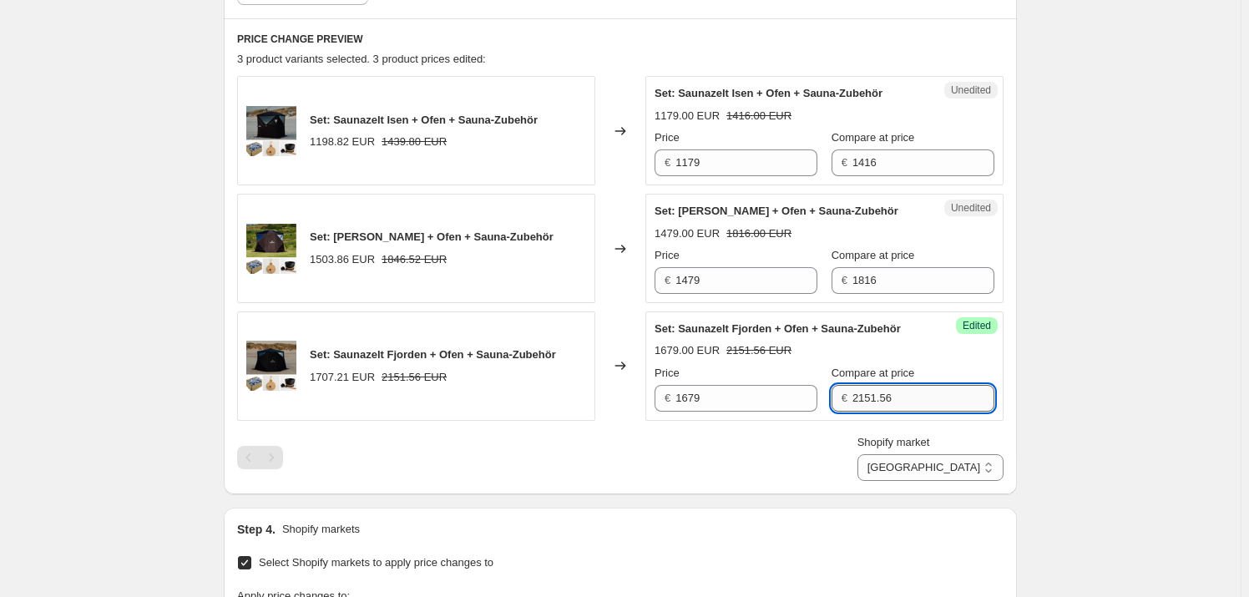
click at [937, 394] on input "2151.56" at bounding box center [923, 398] width 142 height 27
type input "2116"
click at [916, 359] on div "Set: Saunazelt Fjorden + Ofen + Sauna-Zubehör 1679.00 EUR 2151.56 EUR Price € 1…" at bounding box center [824, 365] width 340 height 91
click at [945, 467] on select "[GEOGRAPHIC_DATA] [GEOGRAPHIC_DATA] [GEOGRAPHIC_DATA] [GEOGRAPHIC_DATA] [GEOGRA…" at bounding box center [930, 467] width 146 height 27
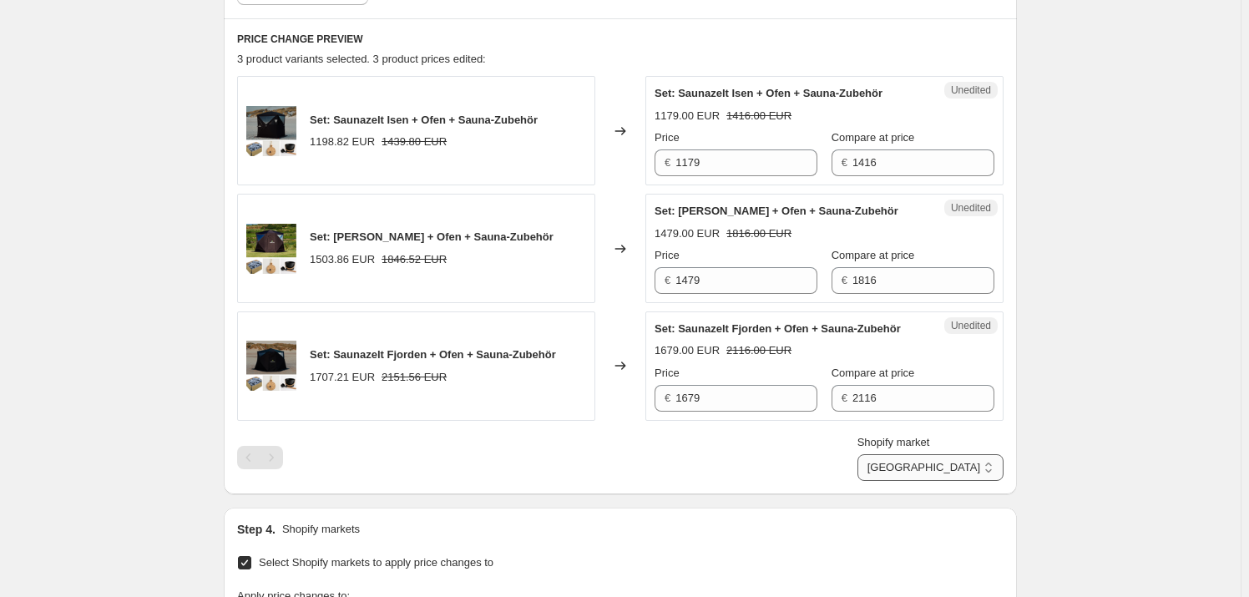
select select "103561232719"
click at [935, 481] on select "[GEOGRAPHIC_DATA] [GEOGRAPHIC_DATA] [GEOGRAPHIC_DATA] [GEOGRAPHIC_DATA] [GEOGRA…" at bounding box center [930, 467] width 146 height 27
click at [726, 155] on input "1188.91" at bounding box center [746, 162] width 142 height 27
click at [727, 155] on input "1188.91" at bounding box center [746, 162] width 142 height 27
type input "1179"
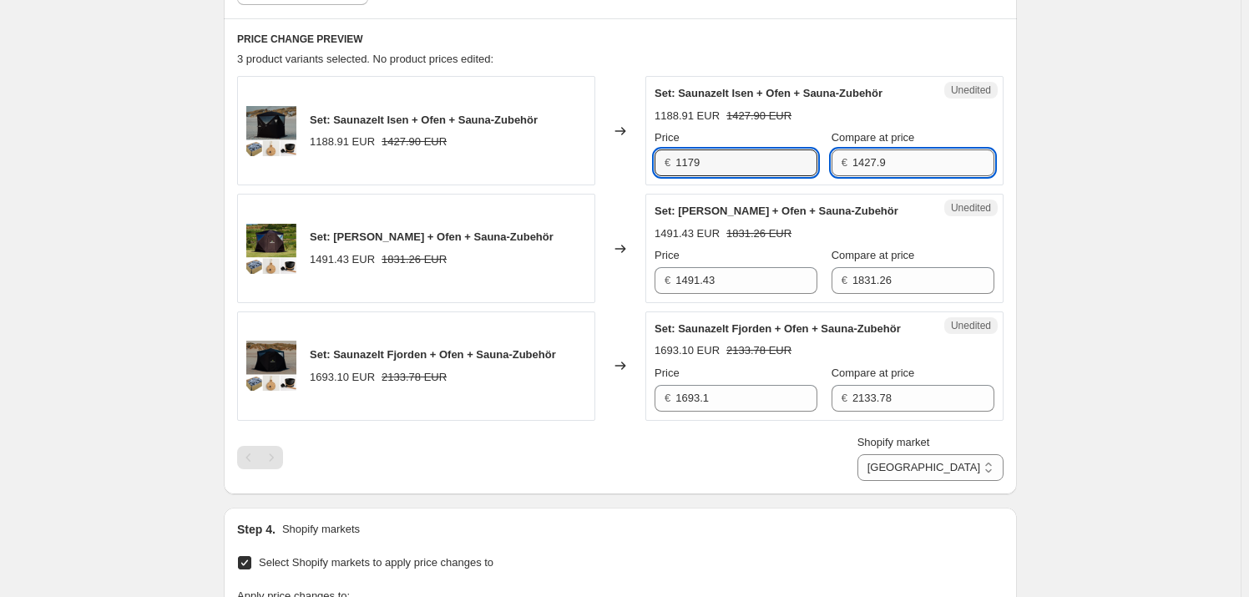
click at [861, 163] on input "1427.9" at bounding box center [923, 162] width 142 height 27
type input "1416"
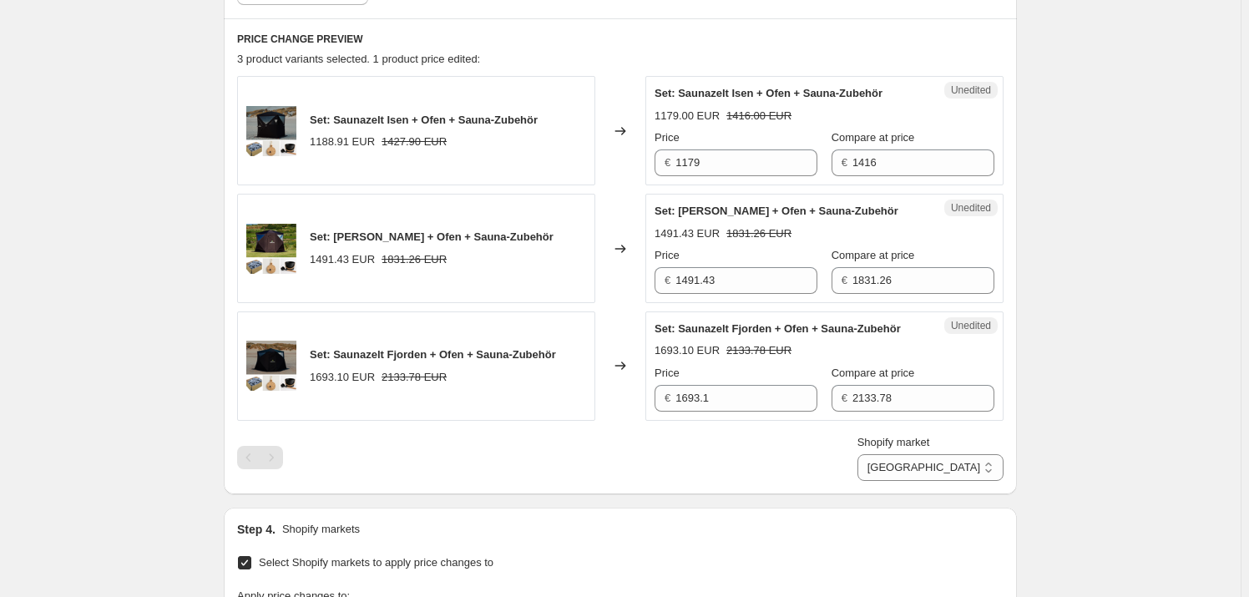
click at [870, 131] on span "Compare at price" at bounding box center [872, 137] width 83 height 13
click at [870, 149] on input "1416" at bounding box center [923, 162] width 142 height 27
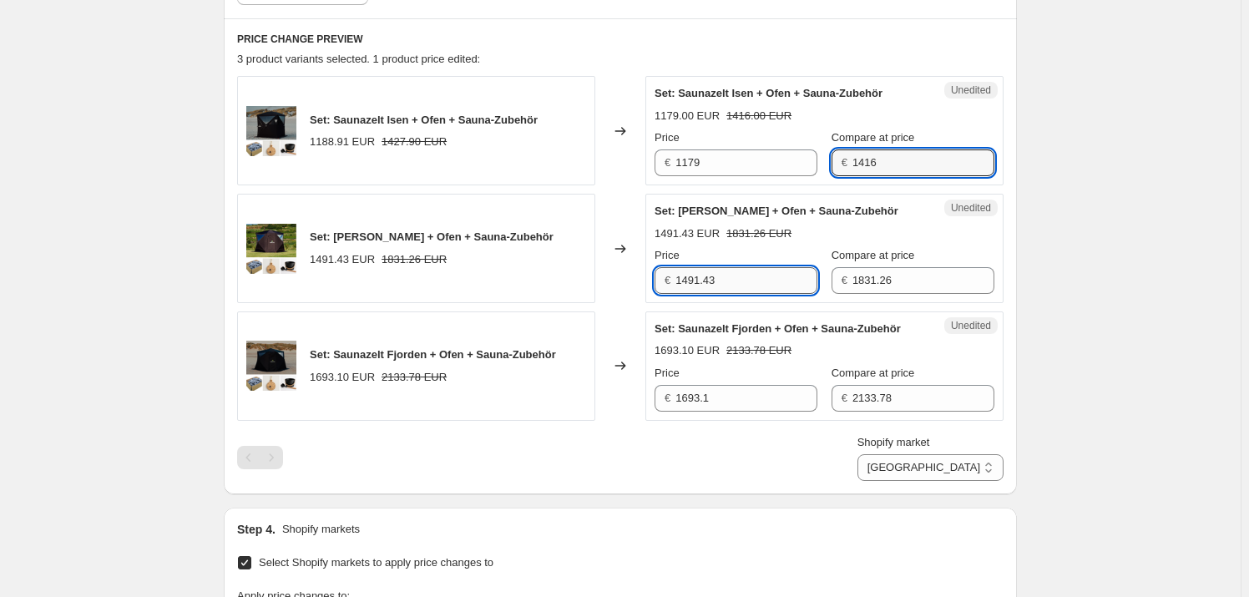
click at [767, 290] on input "1491.43" at bounding box center [746, 280] width 142 height 27
click at [768, 290] on input "1491.43" at bounding box center [746, 280] width 142 height 27
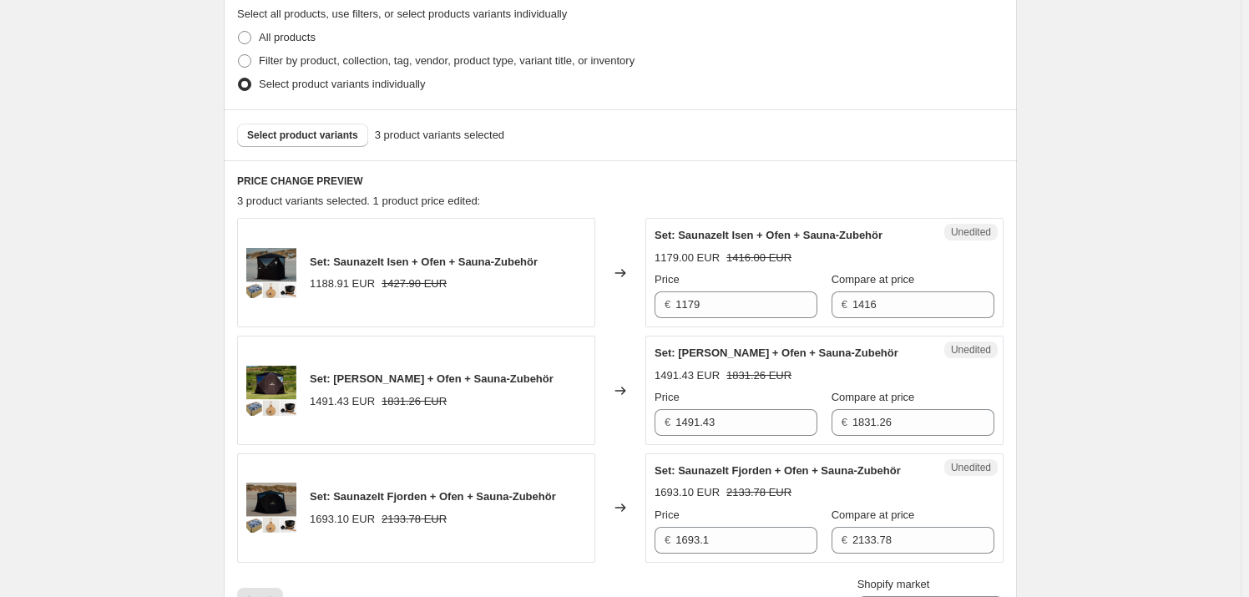
scroll to position [385, 0]
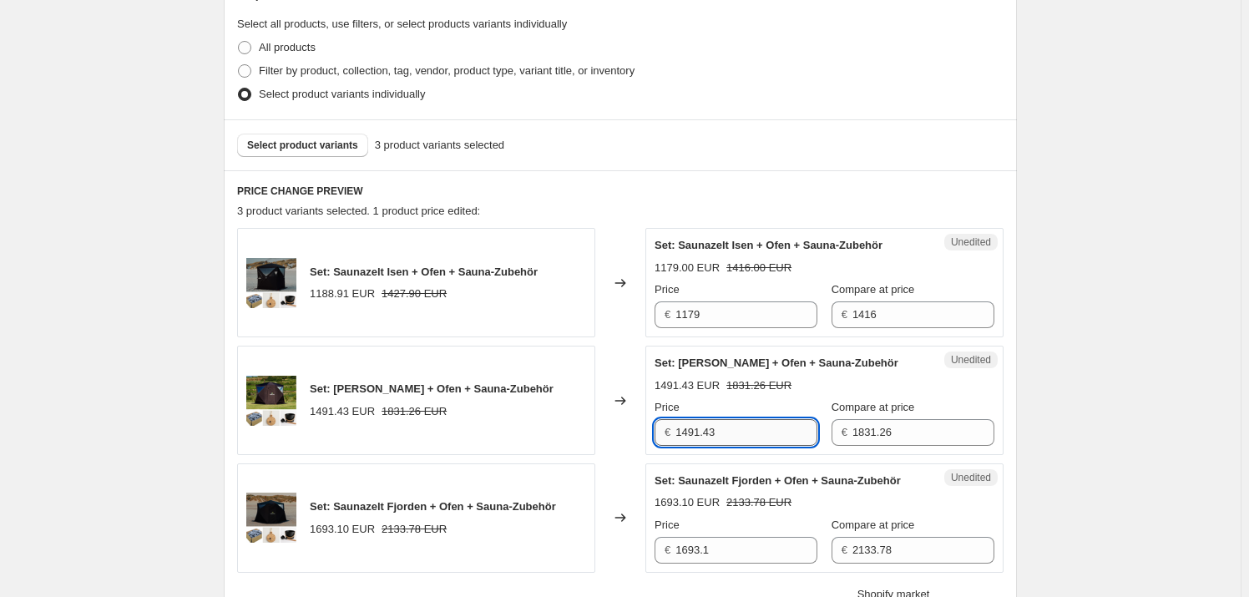
click at [737, 431] on input "1491.43" at bounding box center [746, 432] width 142 height 27
type input "1479"
click at [754, 399] on div "Price" at bounding box center [735, 407] width 163 height 17
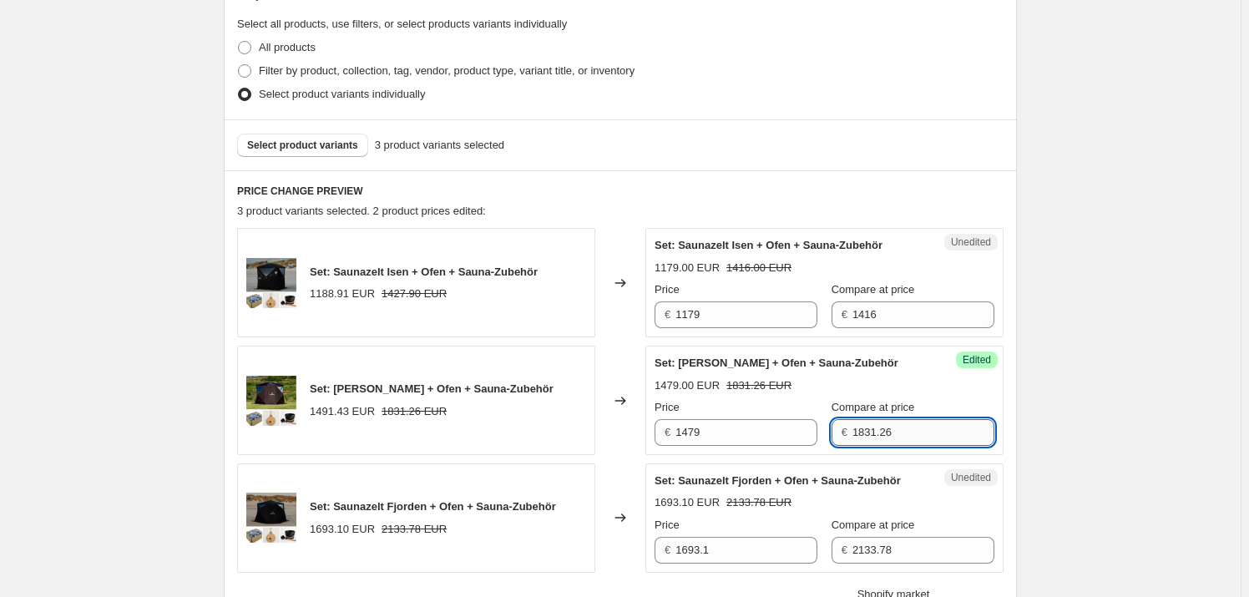
click at [907, 432] on input "1831.26" at bounding box center [923, 432] width 142 height 27
type input "1816"
click at [897, 391] on div "1479.00 EUR 1816.00 EUR" at bounding box center [824, 385] width 340 height 17
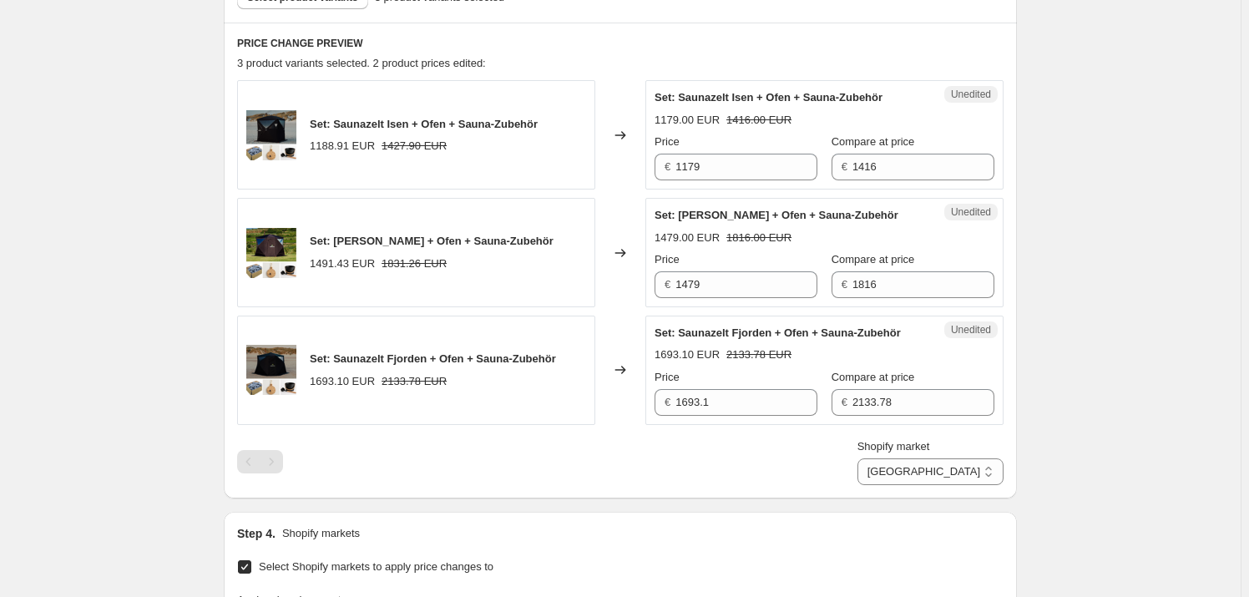
scroll to position [537, 0]
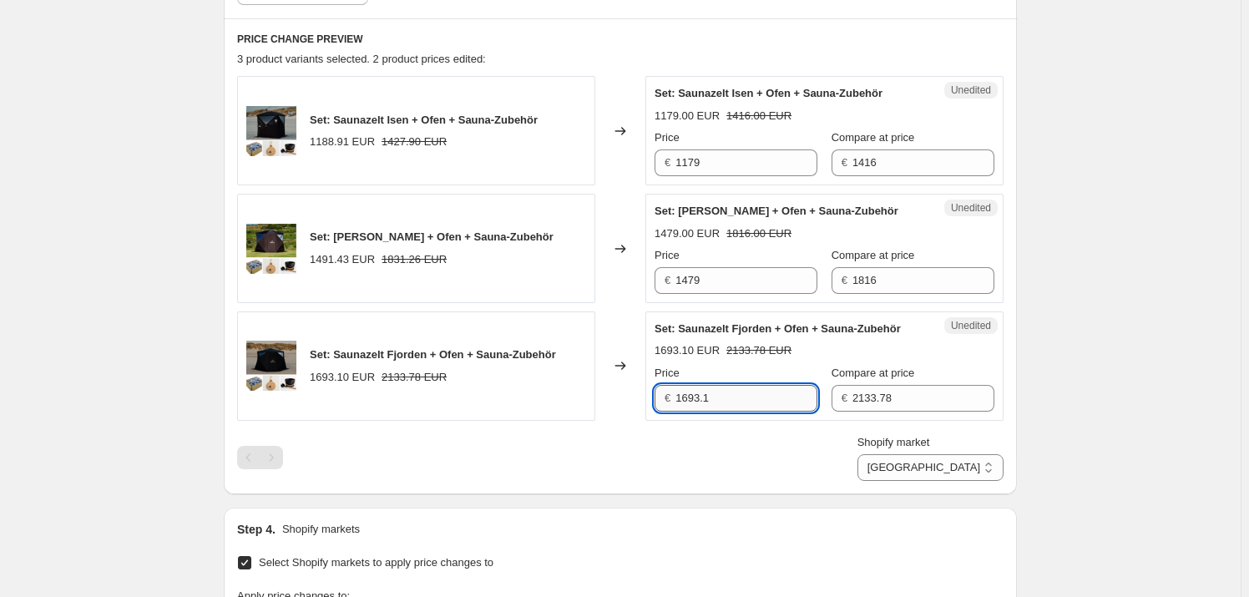
click at [734, 401] on input "1693.1" at bounding box center [746, 398] width 142 height 27
type input "1679"
click at [763, 355] on strike "2133.78 EUR" at bounding box center [758, 350] width 65 height 17
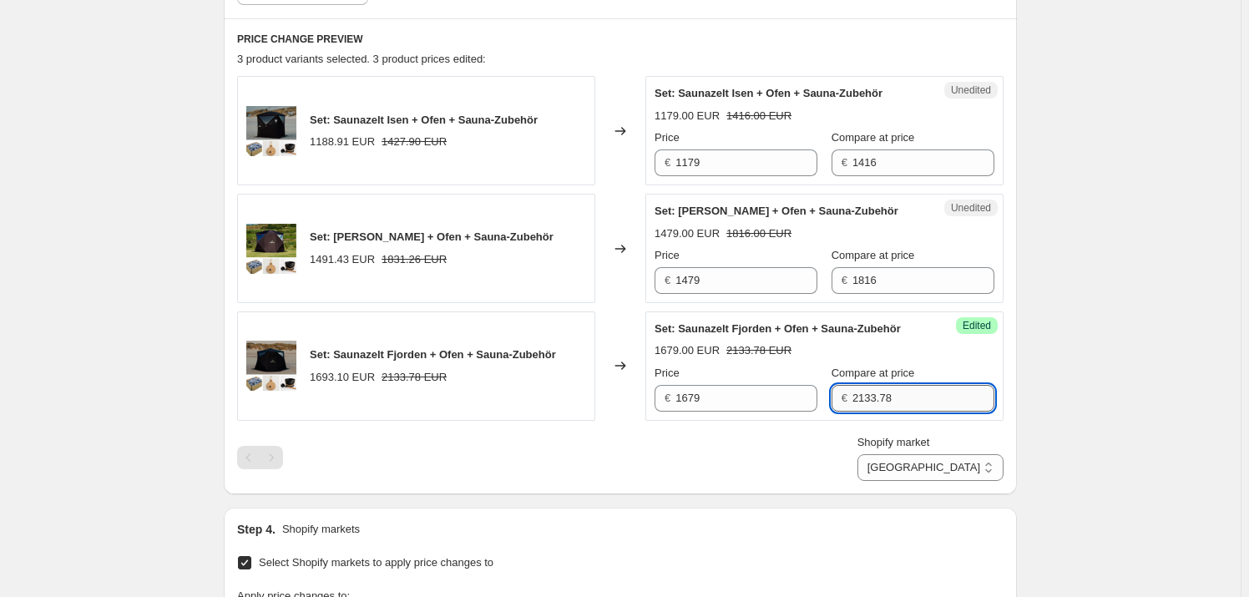
click at [901, 407] on input "2133.78" at bounding box center [923, 398] width 142 height 27
type input "2116"
click at [906, 356] on div "1679.00 EUR 2133.78 EUR" at bounding box center [824, 350] width 340 height 17
click at [982, 465] on select "[GEOGRAPHIC_DATA] [GEOGRAPHIC_DATA] [GEOGRAPHIC_DATA] [GEOGRAPHIC_DATA] [GEOGRA…" at bounding box center [930, 467] width 146 height 27
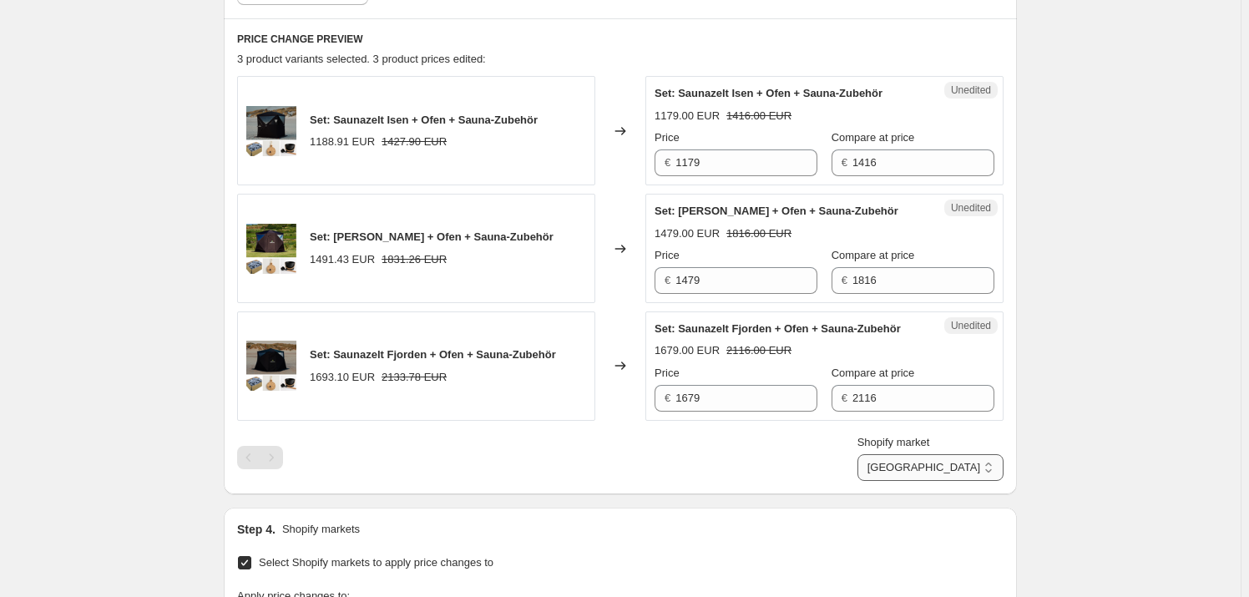
select select "97814708559"
click at [915, 481] on select "[GEOGRAPHIC_DATA] [GEOGRAPHIC_DATA] [GEOGRAPHIC_DATA] [GEOGRAPHIC_DATA] [GEOGRA…" at bounding box center [930, 467] width 146 height 27
click at [762, 155] on input "1198.82" at bounding box center [746, 162] width 142 height 27
type input "1179"
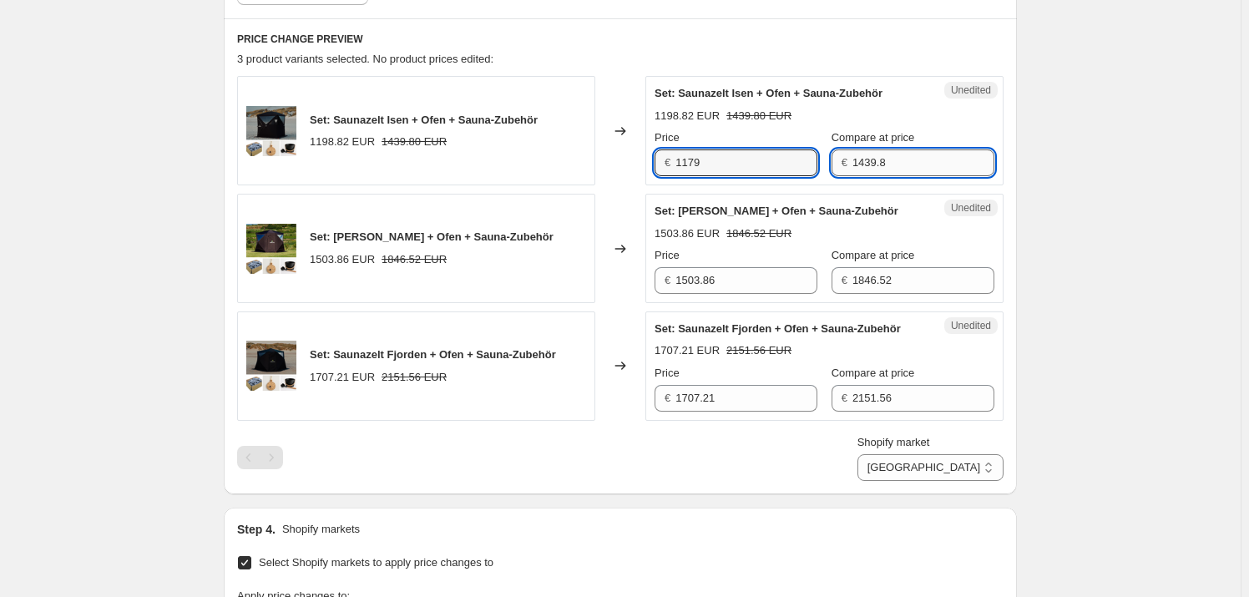
click at [944, 153] on input "1439.8" at bounding box center [923, 162] width 142 height 27
click at [943, 153] on input "1439.8" at bounding box center [923, 162] width 142 height 27
click at [927, 171] on input "1416" at bounding box center [923, 162] width 142 height 27
type input "1416"
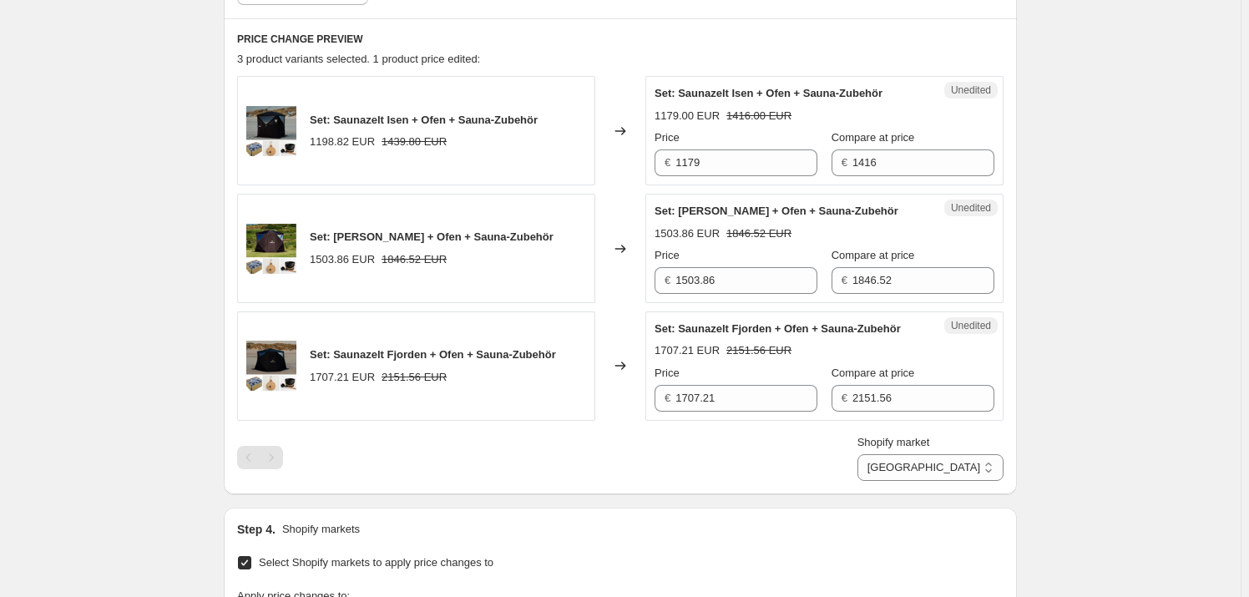
click at [926, 92] on div "Set: [PERSON_NAME] + Ofen + Sauna-Zubehör 1179.00 EUR 1416.00 EUR Price € 1179 …" at bounding box center [824, 130] width 340 height 91
click at [770, 273] on input "1503.86" at bounding box center [746, 280] width 142 height 27
click at [756, 280] on input "1503.86" at bounding box center [746, 280] width 142 height 27
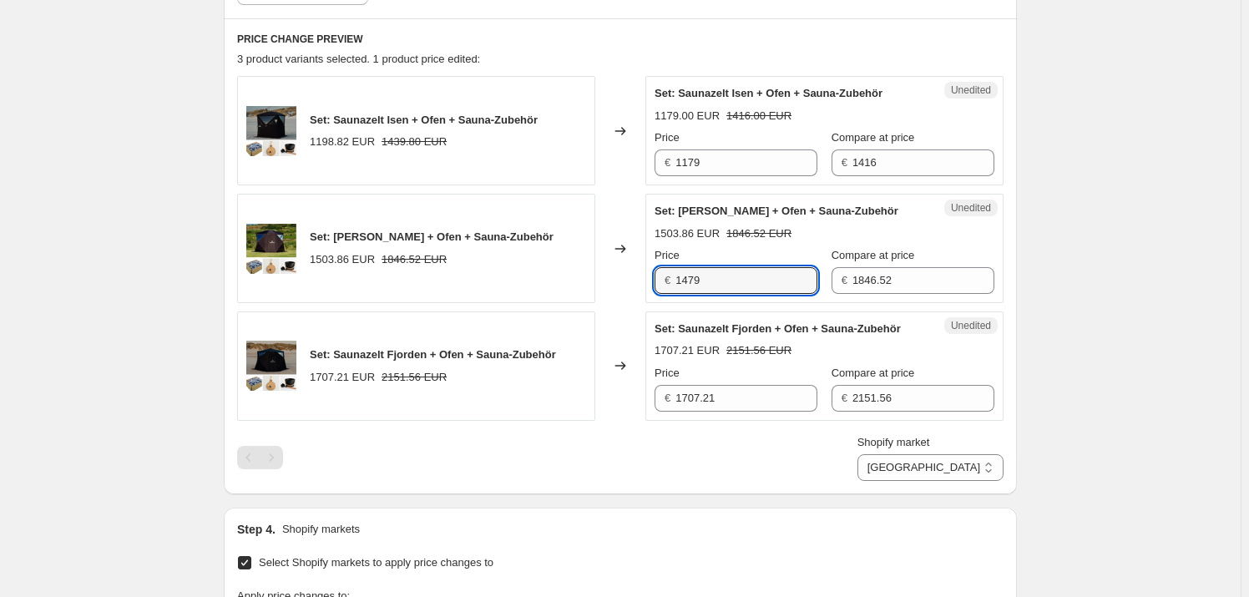
type input "1479"
click at [777, 235] on strike "1846.52 EUR" at bounding box center [758, 233] width 65 height 17
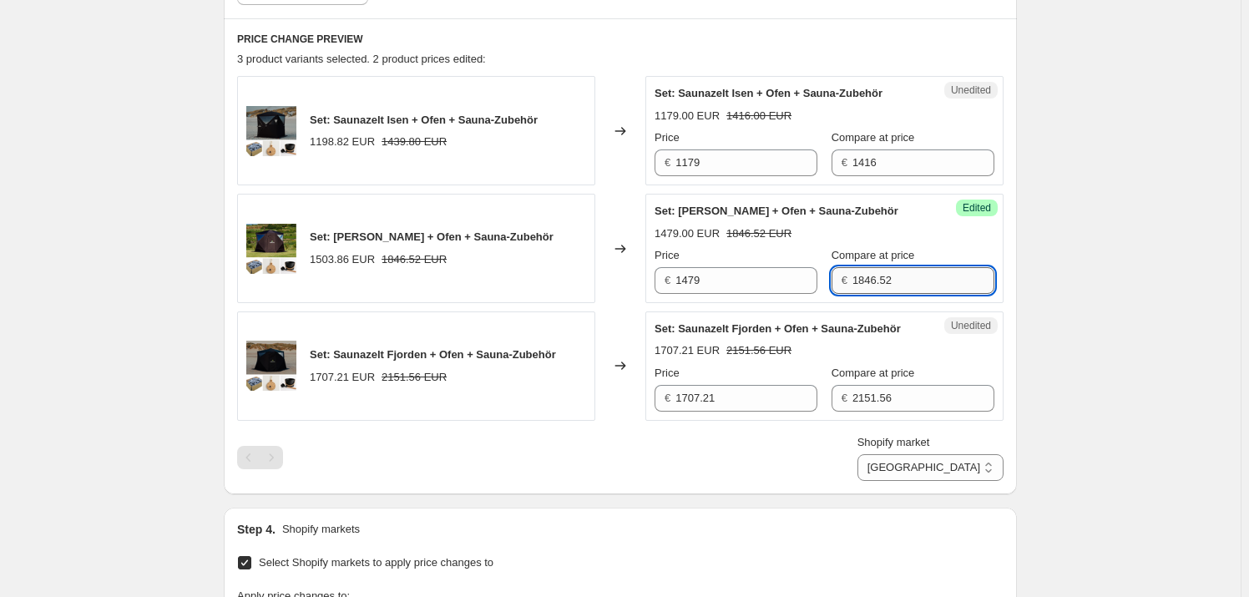
click at [860, 280] on input "1846.52" at bounding box center [923, 280] width 142 height 27
type input "1816"
click at [819, 232] on div "1479.00 EUR 1846.52 EUR" at bounding box center [824, 233] width 340 height 17
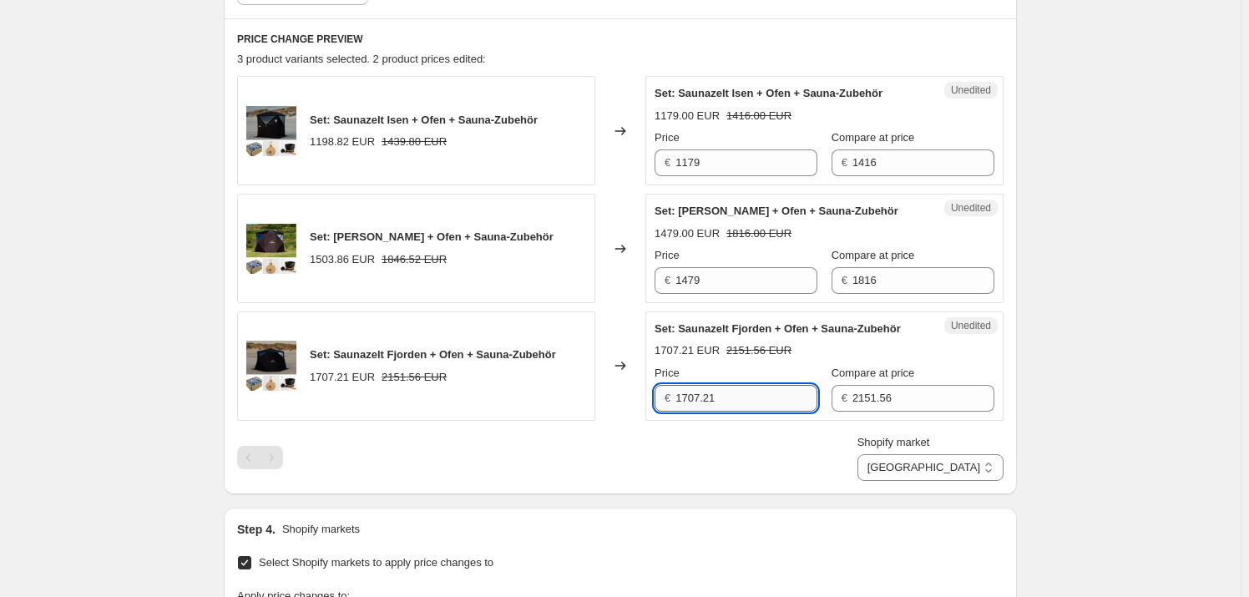
click at [764, 398] on input "1707.21" at bounding box center [746, 398] width 142 height 27
click at [764, 399] on input "1707.21" at bounding box center [746, 398] width 142 height 27
type input "1679"
click at [770, 365] on div "Price" at bounding box center [735, 373] width 163 height 17
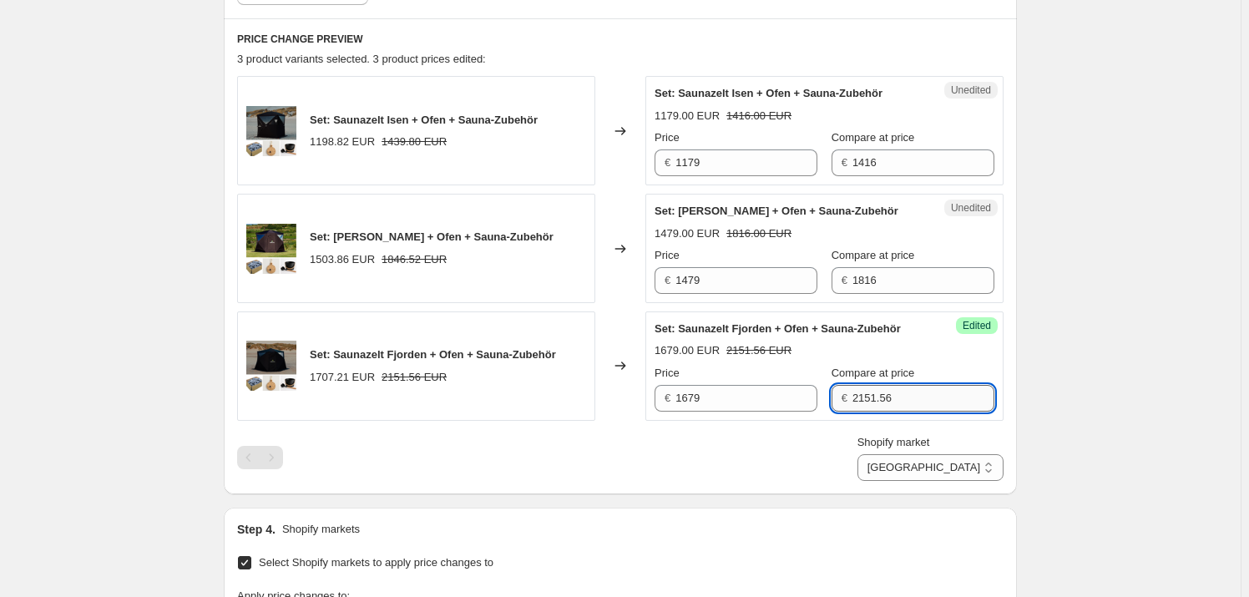
click at [887, 396] on input "2151.56" at bounding box center [923, 398] width 142 height 27
type input "2116"
click at [888, 346] on div "1679.00 EUR 2151.56 EUR" at bounding box center [824, 350] width 340 height 17
click at [967, 470] on select "[GEOGRAPHIC_DATA] [GEOGRAPHIC_DATA] [GEOGRAPHIC_DATA] [GEOGRAPHIC_DATA] [GEOGRA…" at bounding box center [930, 467] width 146 height 27
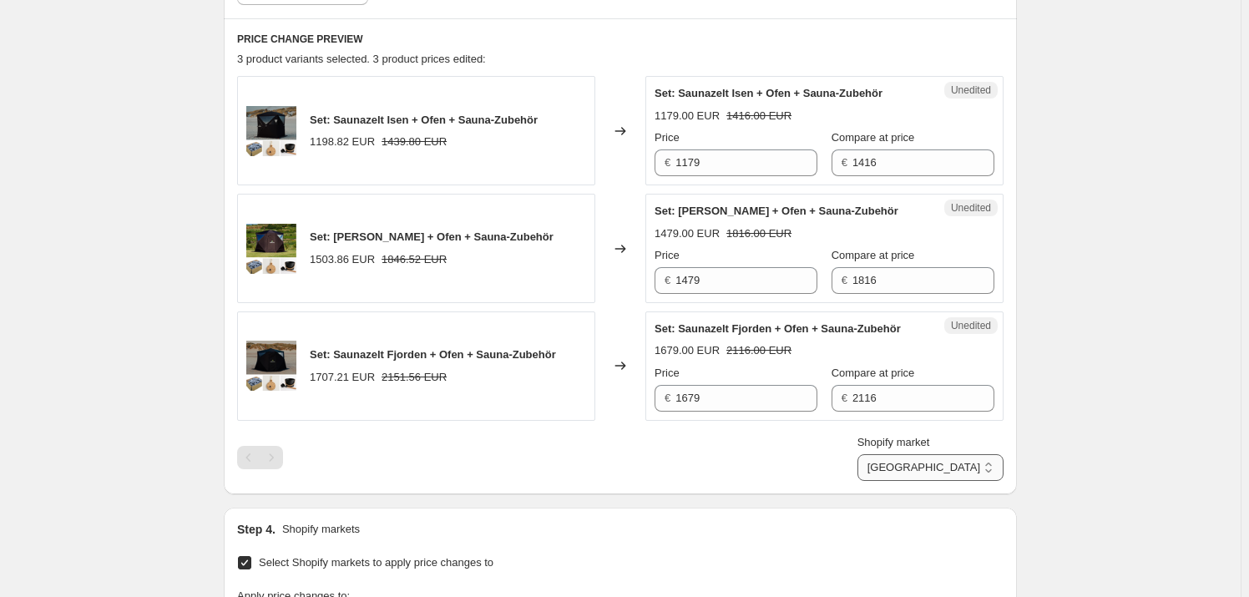
select select "91101430095"
click at [919, 481] on select "[GEOGRAPHIC_DATA] [GEOGRAPHIC_DATA] [GEOGRAPHIC_DATA] [GEOGRAPHIC_DATA] [GEOGRA…" at bounding box center [930, 467] width 146 height 27
click at [726, 162] on input "1323" at bounding box center [755, 162] width 126 height 27
type input "1229"
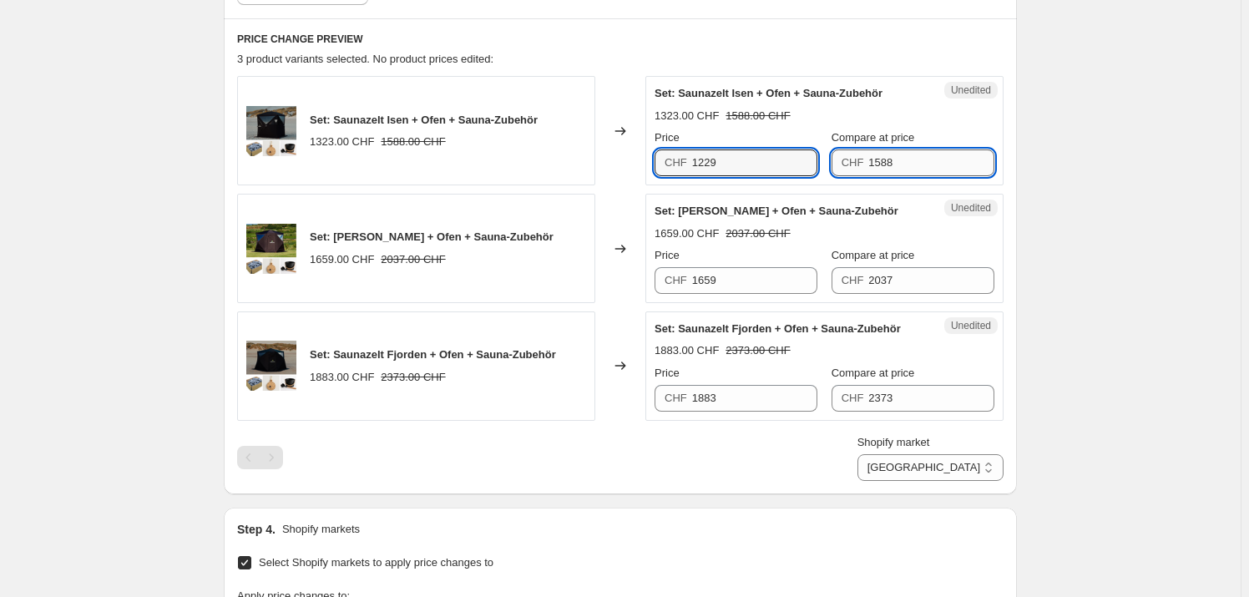
click at [895, 164] on input "1588" at bounding box center [931, 162] width 126 height 27
type input "1466"
click at [906, 103] on div "Set: [PERSON_NAME] + Ofen + Sauna-Zubehör 1229.00 CHF 1588.00 CHF Price CHF 122…" at bounding box center [824, 130] width 340 height 91
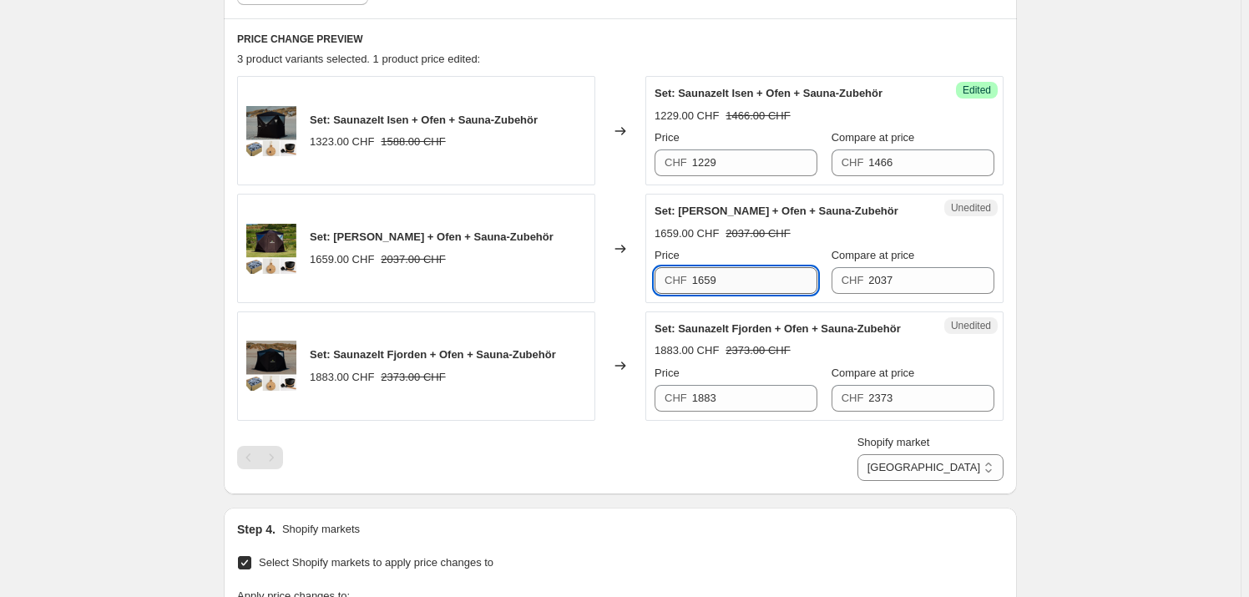
click at [750, 280] on input "1659" at bounding box center [755, 280] width 126 height 27
click at [734, 289] on input "1659" at bounding box center [755, 280] width 126 height 27
type input "1529"
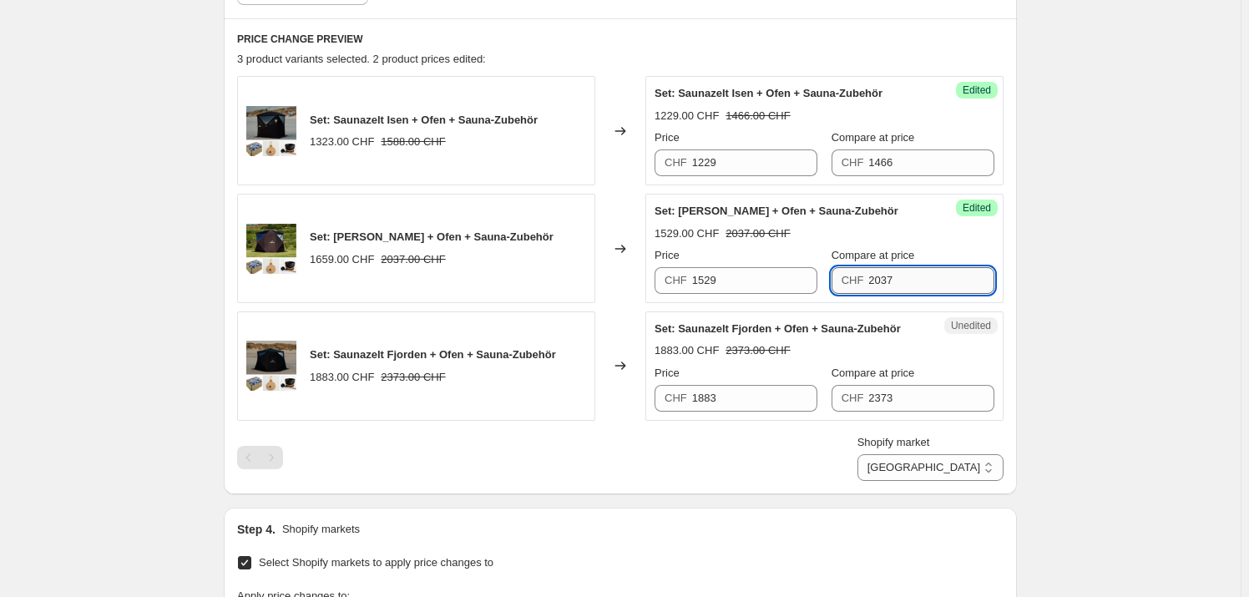
click at [913, 279] on input "2037" at bounding box center [931, 280] width 126 height 27
type input "1866"
click at [909, 227] on div "1529.00 CHF 2037.00 CHF" at bounding box center [824, 233] width 340 height 17
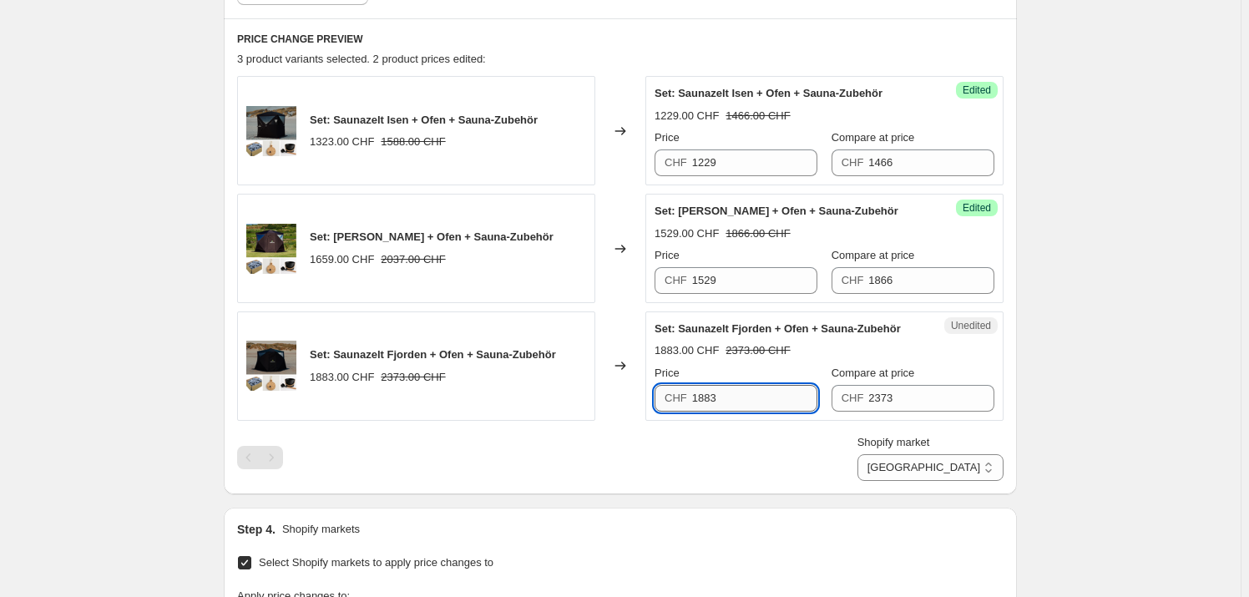
click at [752, 386] on input "1883" at bounding box center [755, 398] width 126 height 27
click at [752, 387] on input "1883" at bounding box center [755, 398] width 126 height 27
type input "1729"
click at [911, 385] on input "2373" at bounding box center [931, 398] width 126 height 27
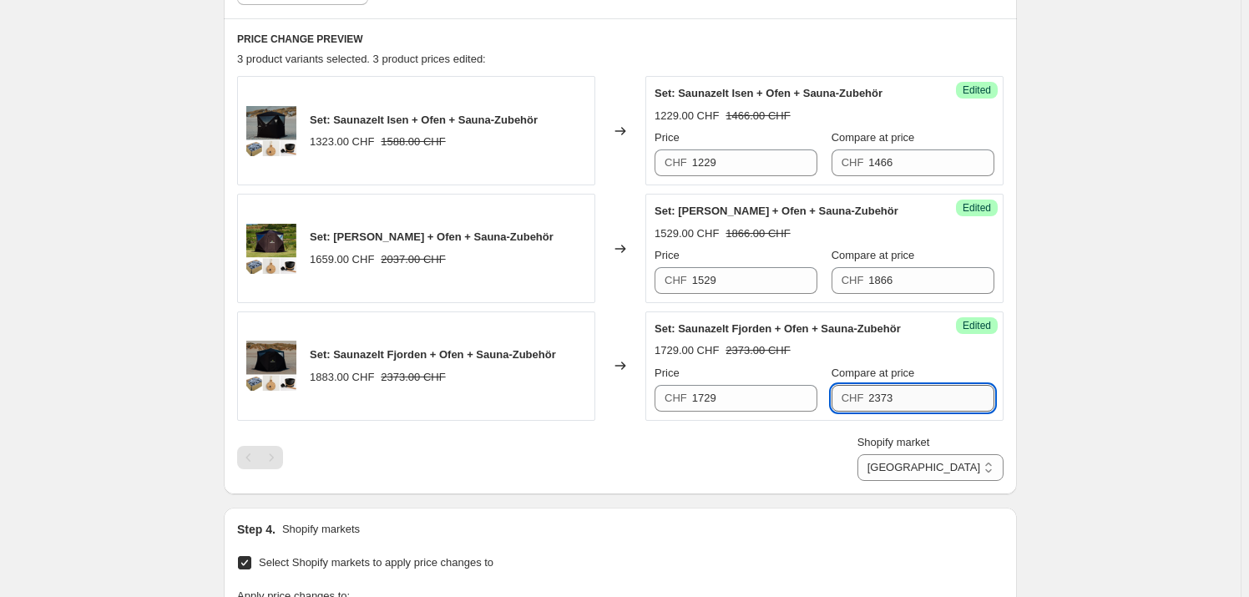
click at [911, 385] on input "2373" at bounding box center [931, 398] width 126 height 27
type input "2166"
click at [921, 322] on div "Set: Saunazelt Fjorden + Ofen + Sauna-Zubehör" at bounding box center [790, 328] width 273 height 17
click at [970, 466] on select "[GEOGRAPHIC_DATA] [GEOGRAPHIC_DATA] [GEOGRAPHIC_DATA] [GEOGRAPHIC_DATA] [GEOGRA…" at bounding box center [930, 467] width 146 height 27
click at [812, 474] on div "Shopify market [GEOGRAPHIC_DATA] [GEOGRAPHIC_DATA] [GEOGRAPHIC_DATA] [GEOGRAPHI…" at bounding box center [620, 457] width 766 height 47
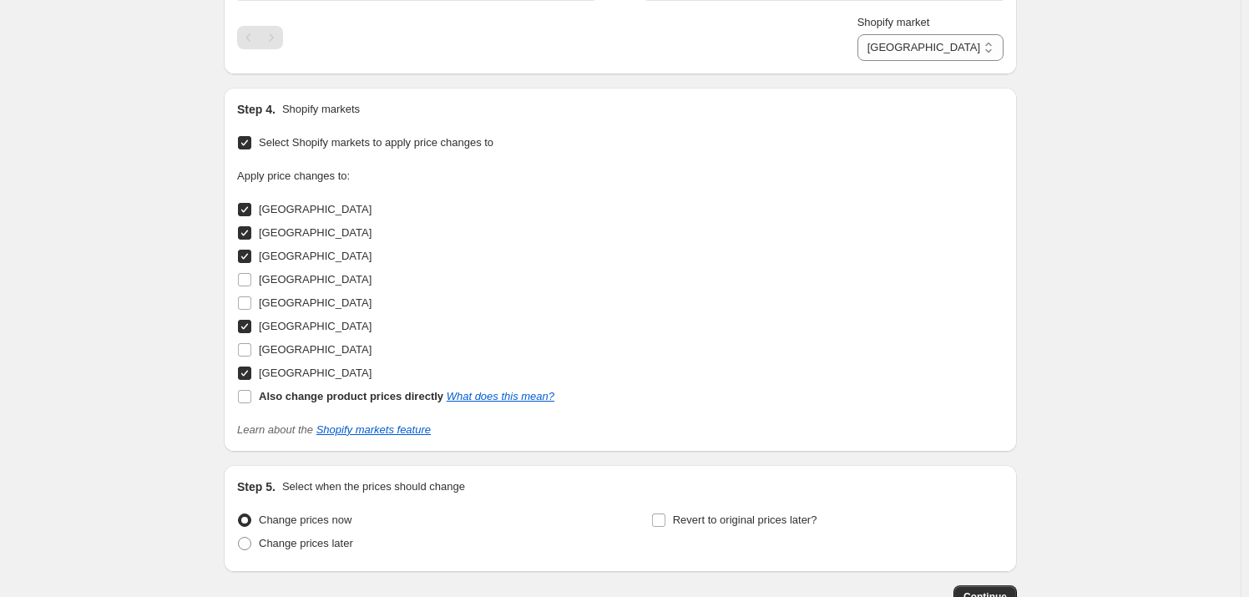
scroll to position [992, 0]
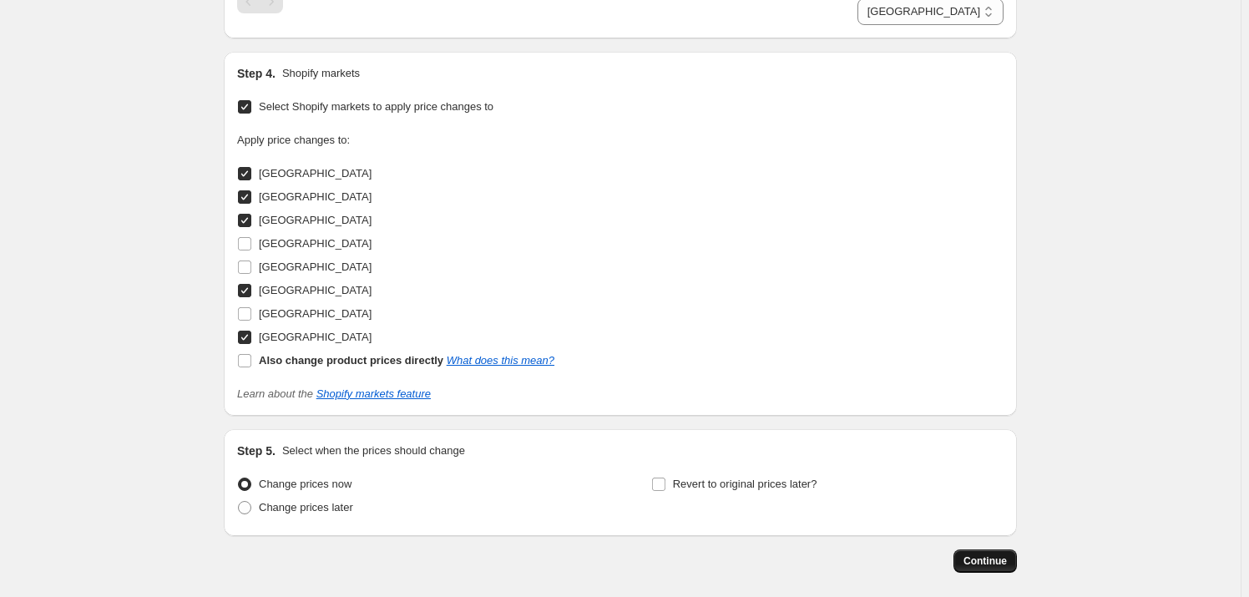
click at [998, 558] on span "Continue" at bounding box center [984, 560] width 43 height 13
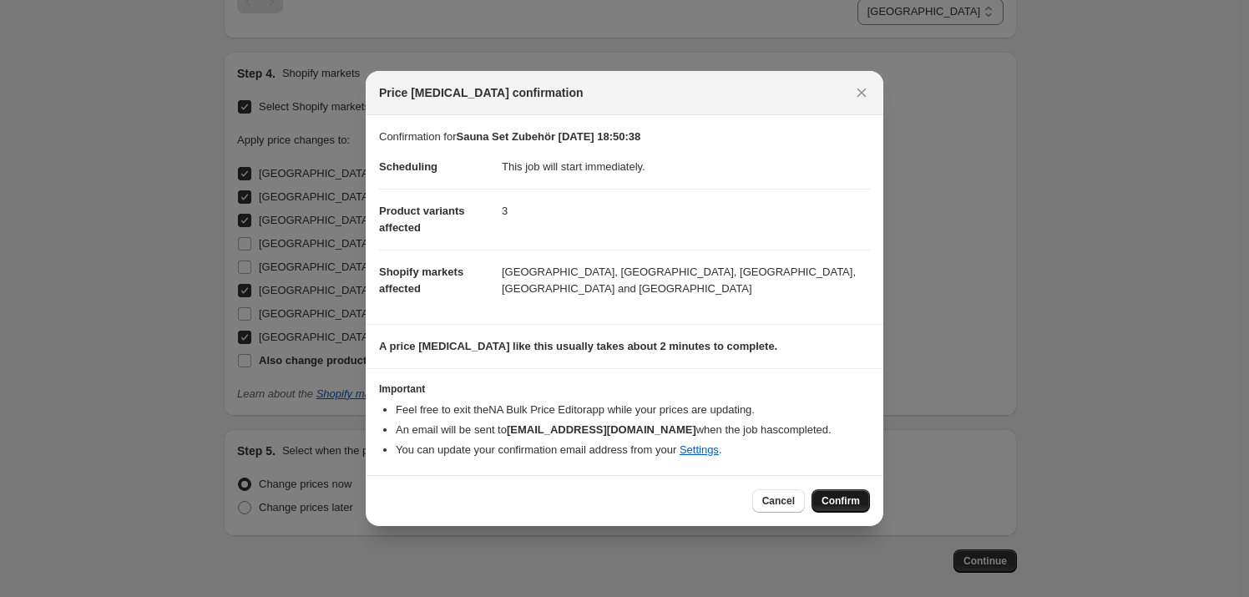
click at [825, 497] on span "Confirm" at bounding box center [840, 500] width 38 height 13
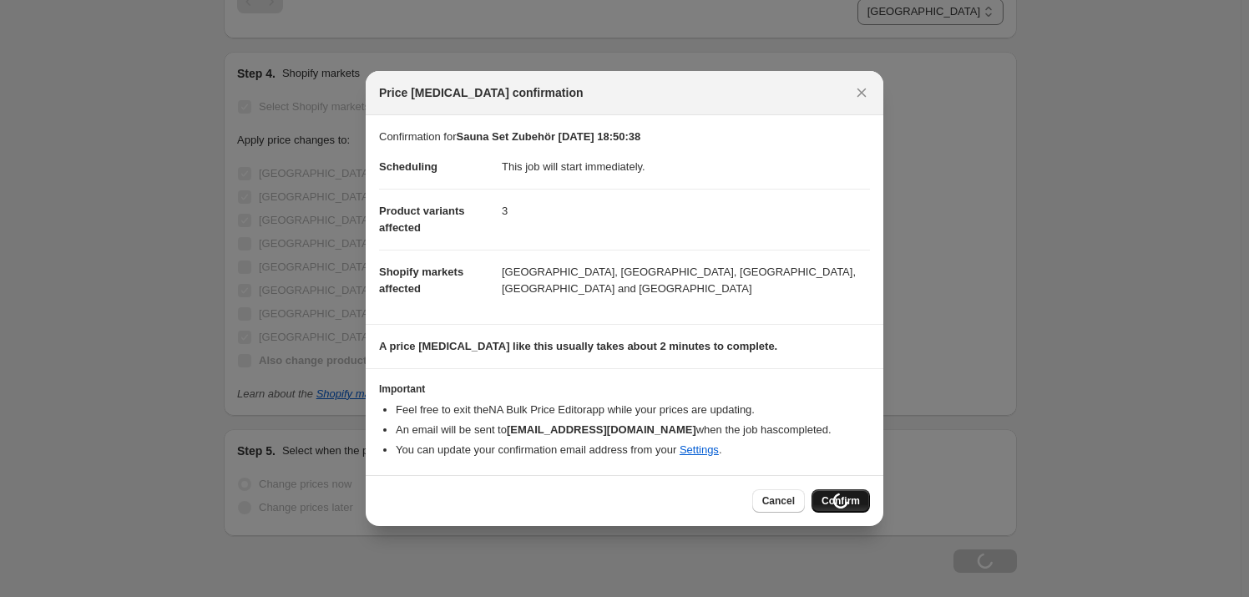
type input "Sauna Set Zubehör [DATE] 18:50:38"
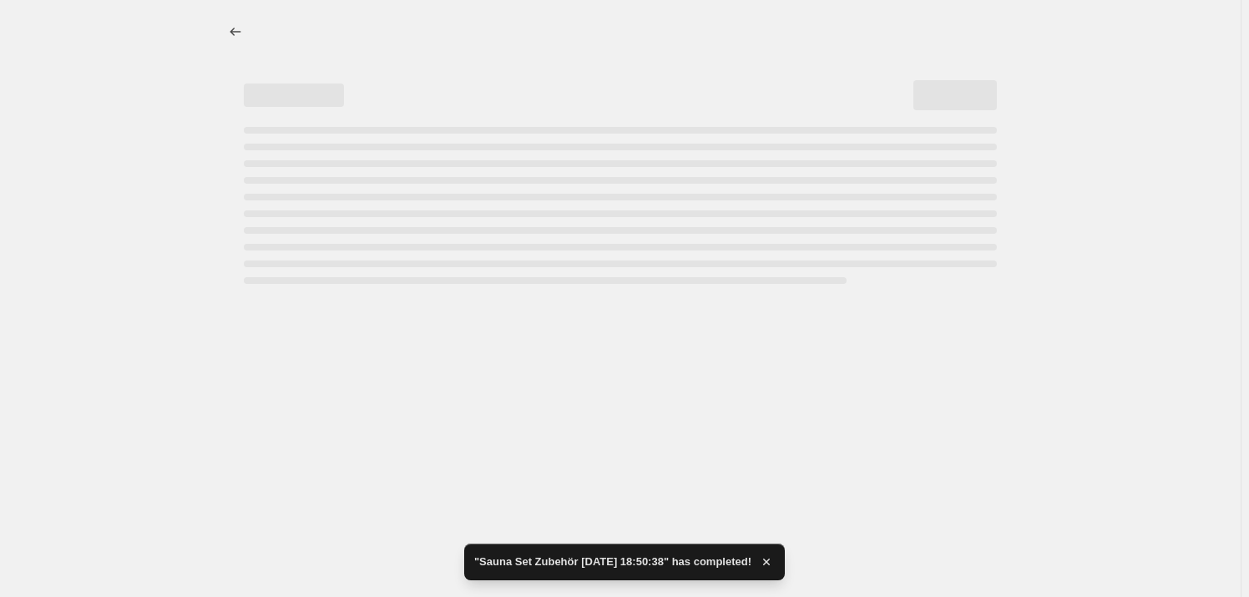
select select "91101430095"
